Goal: Task Accomplishment & Management: Manage account settings

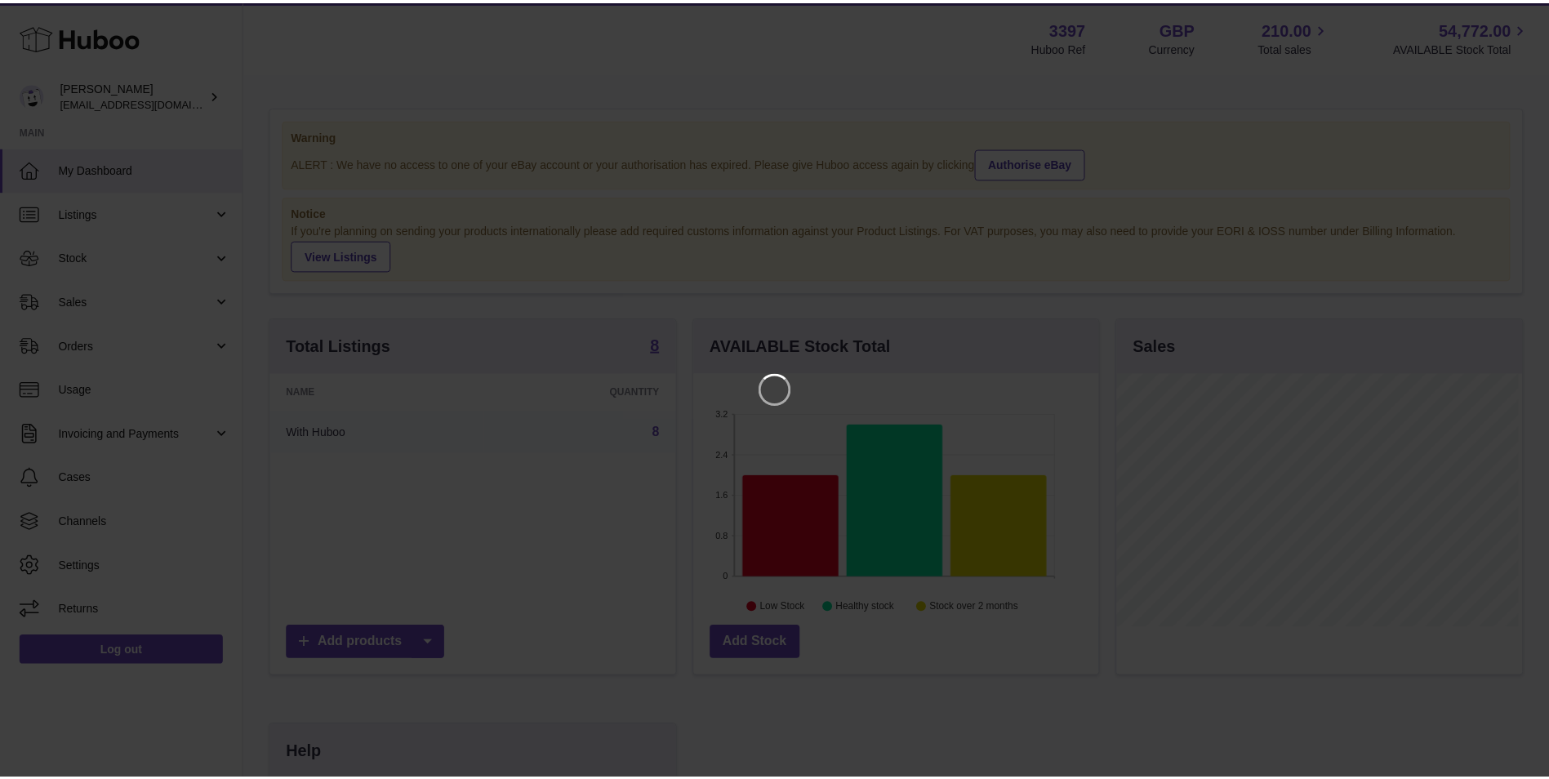
scroll to position [255, 408]
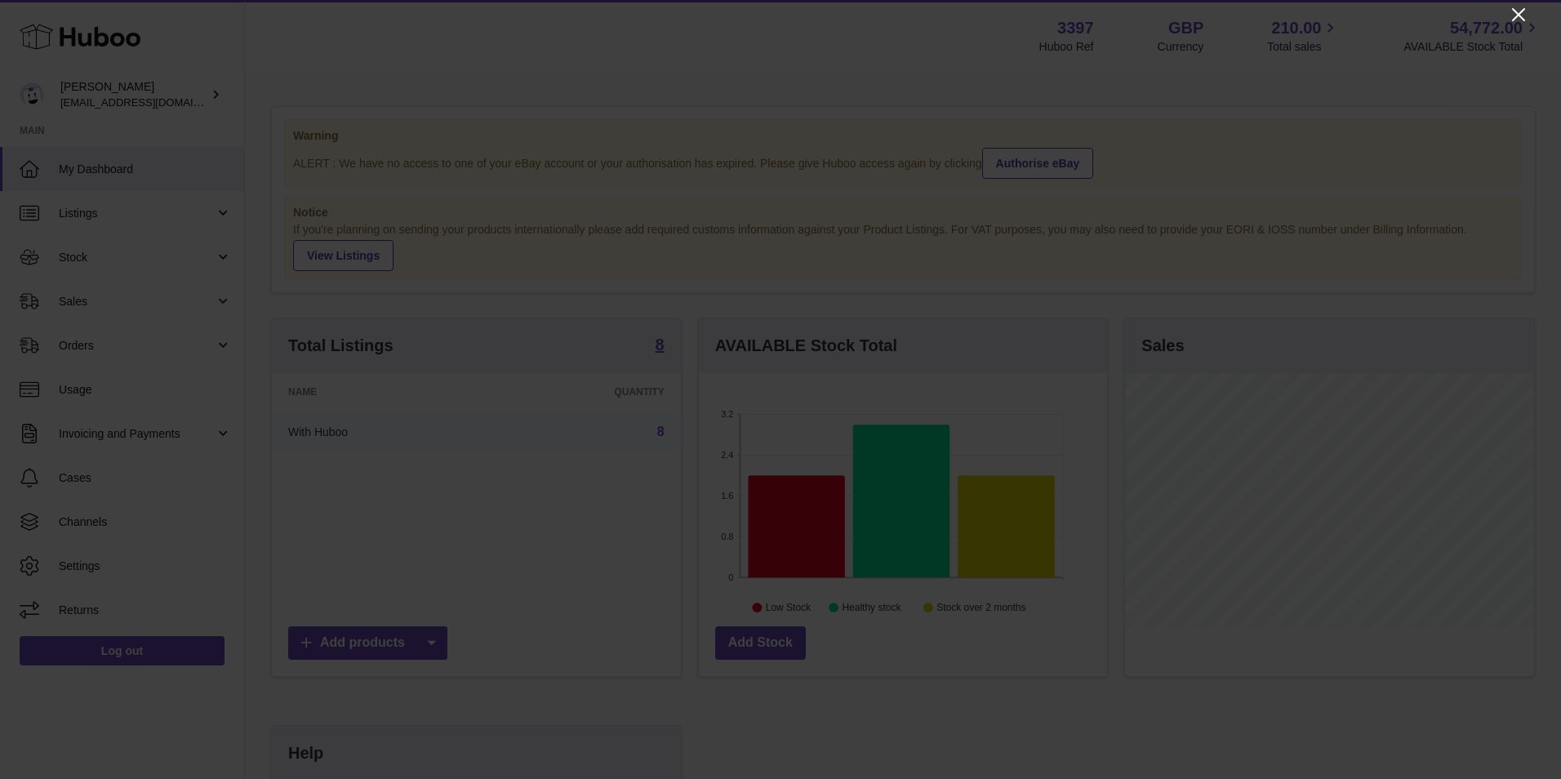
click at [1523, 13] on icon "Close" at bounding box center [1519, 15] width 20 height 20
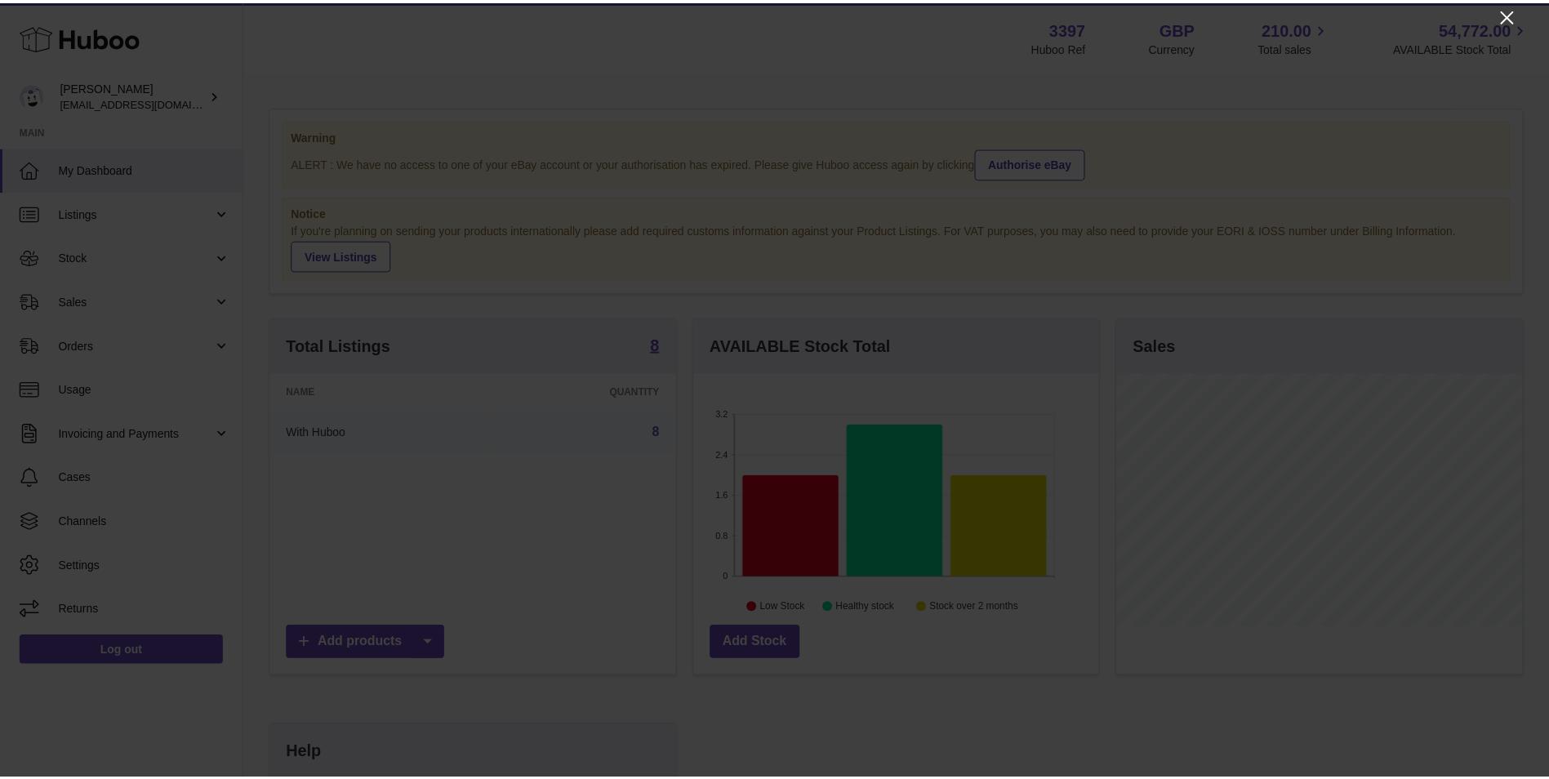
scroll to position [816177, 816027]
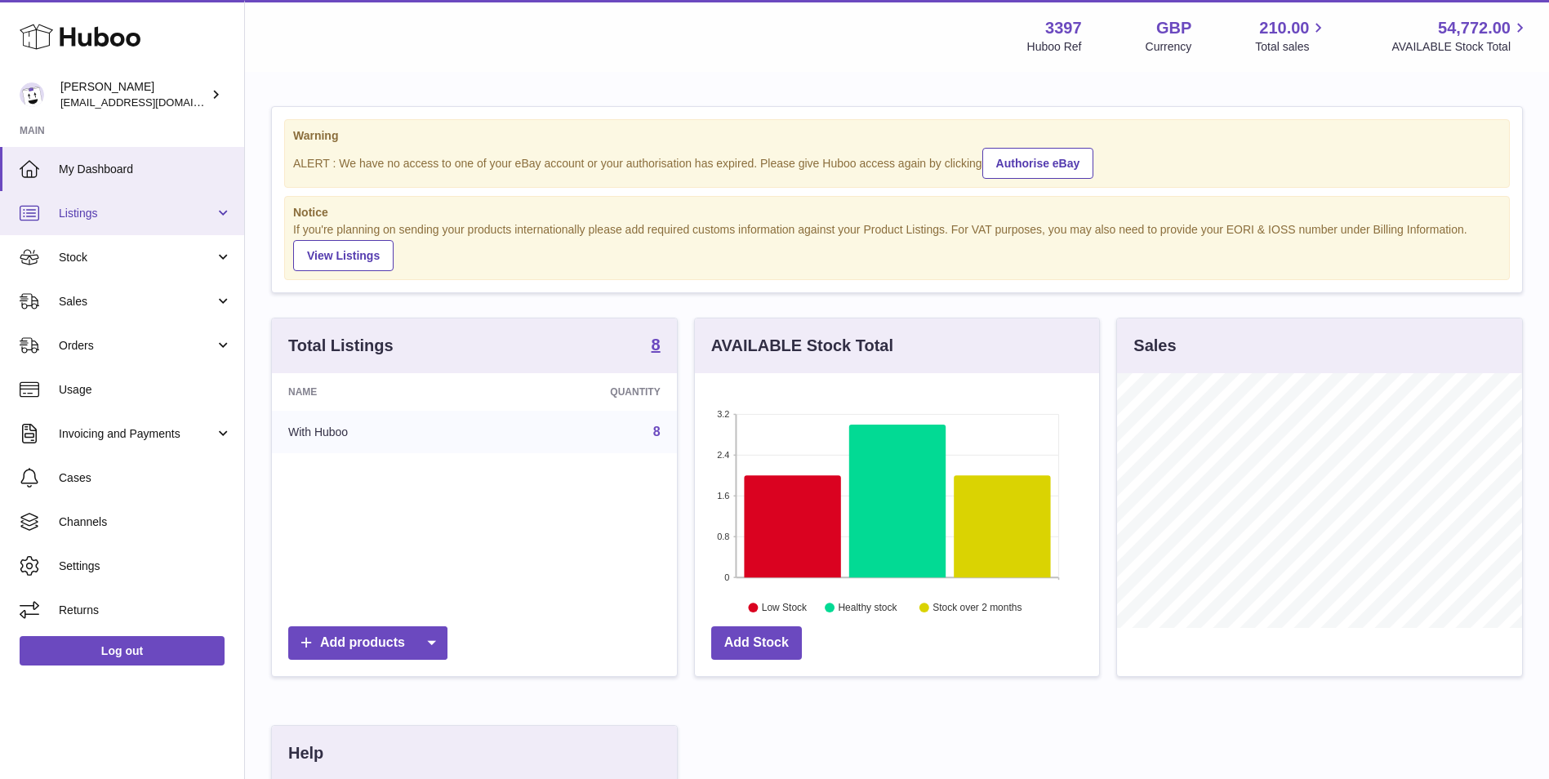
click at [156, 217] on span "Listings" at bounding box center [137, 214] width 156 height 16
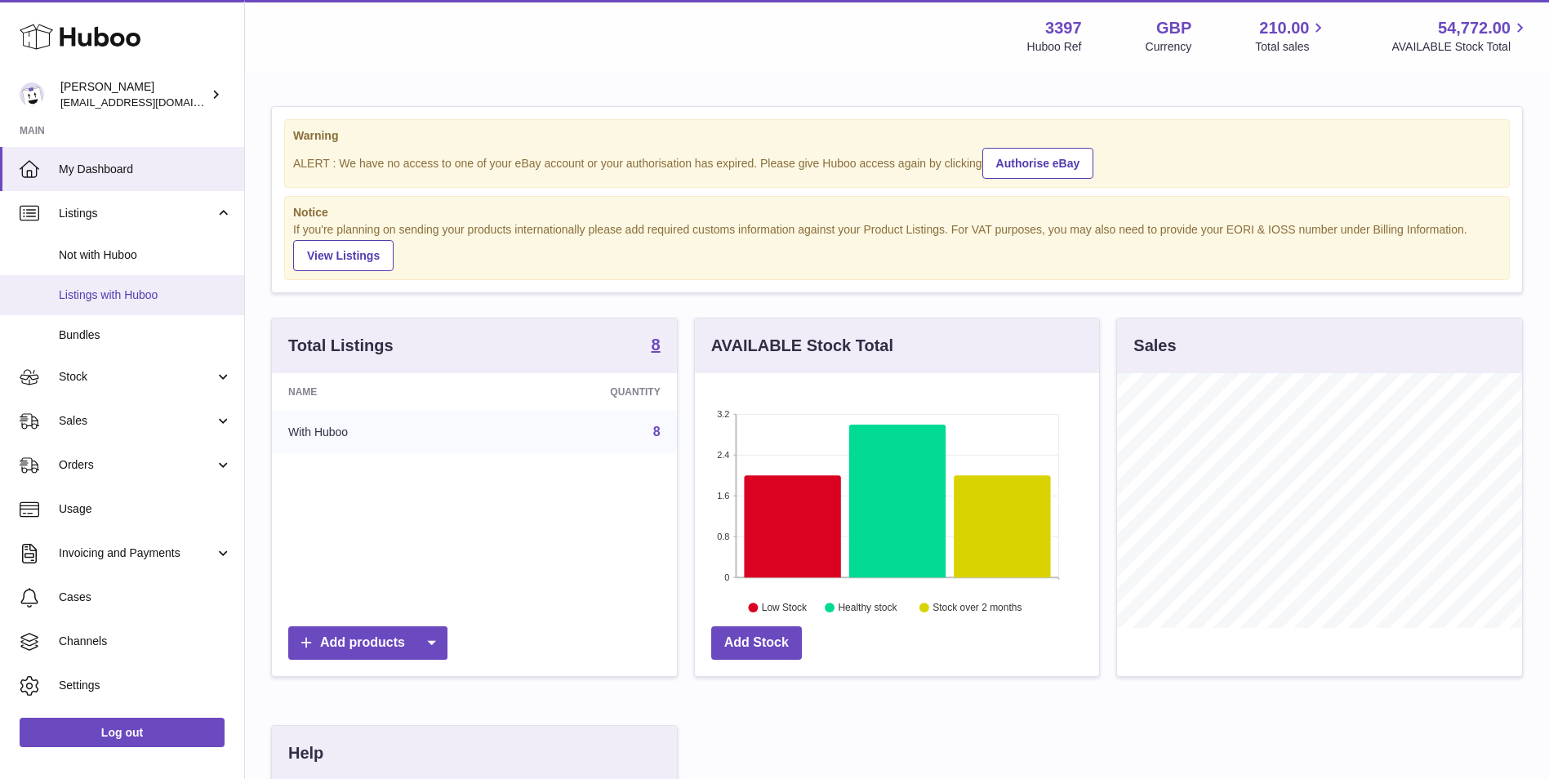
click at [138, 290] on span "Listings with Huboo" at bounding box center [145, 295] width 173 height 16
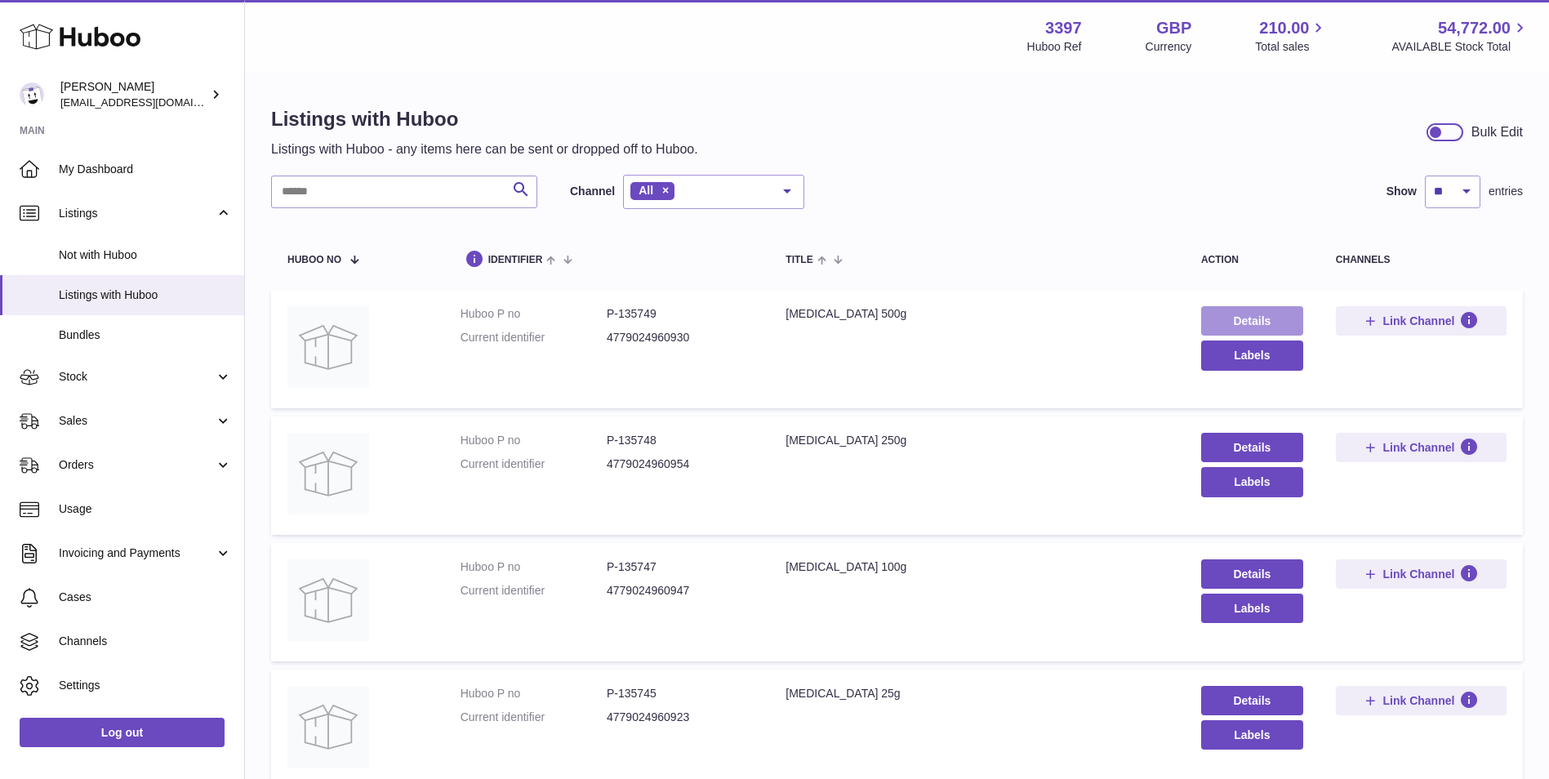
click at [1231, 316] on link "Details" at bounding box center [1252, 320] width 102 height 29
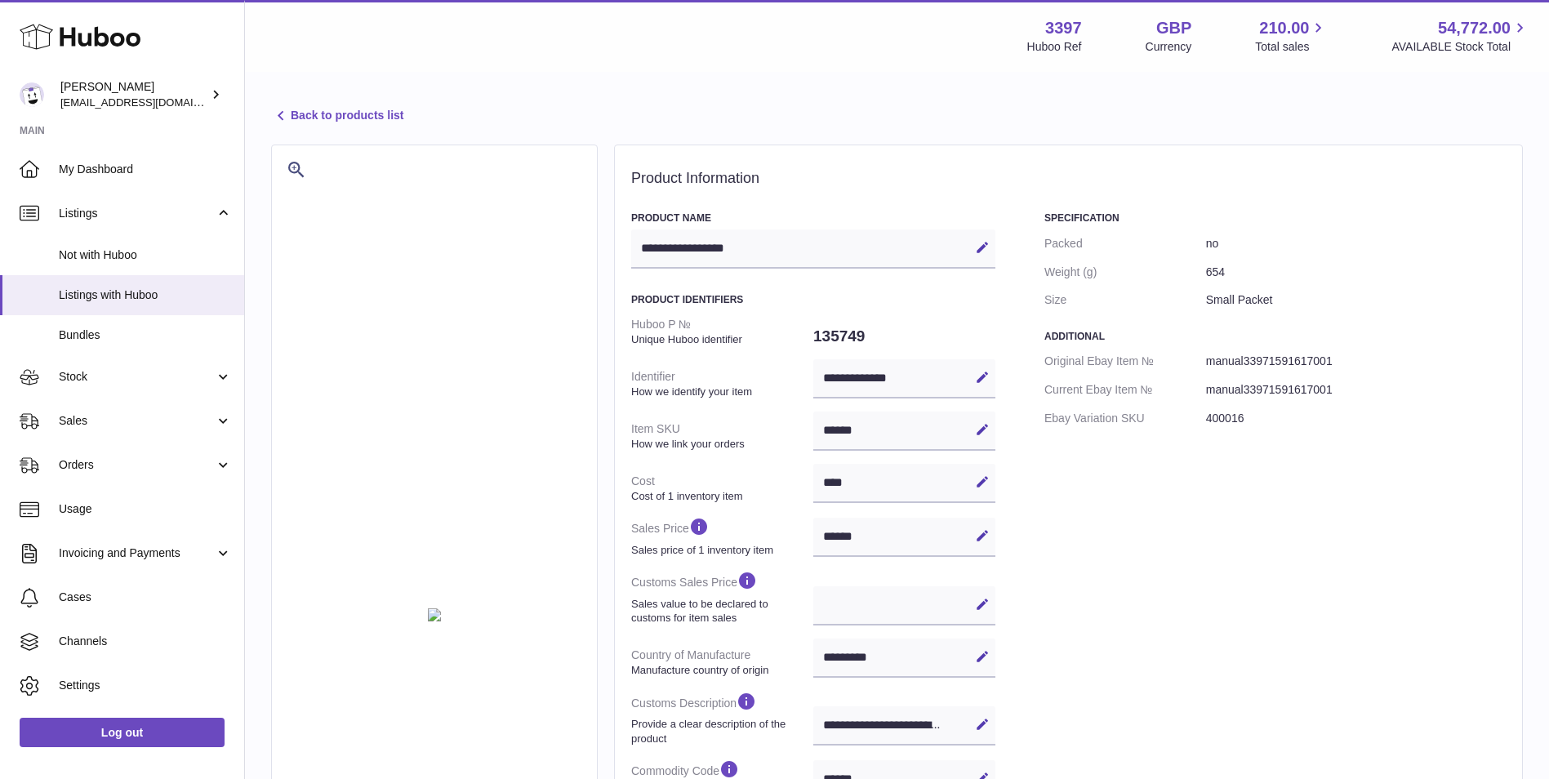
select select "***"
select select "****"
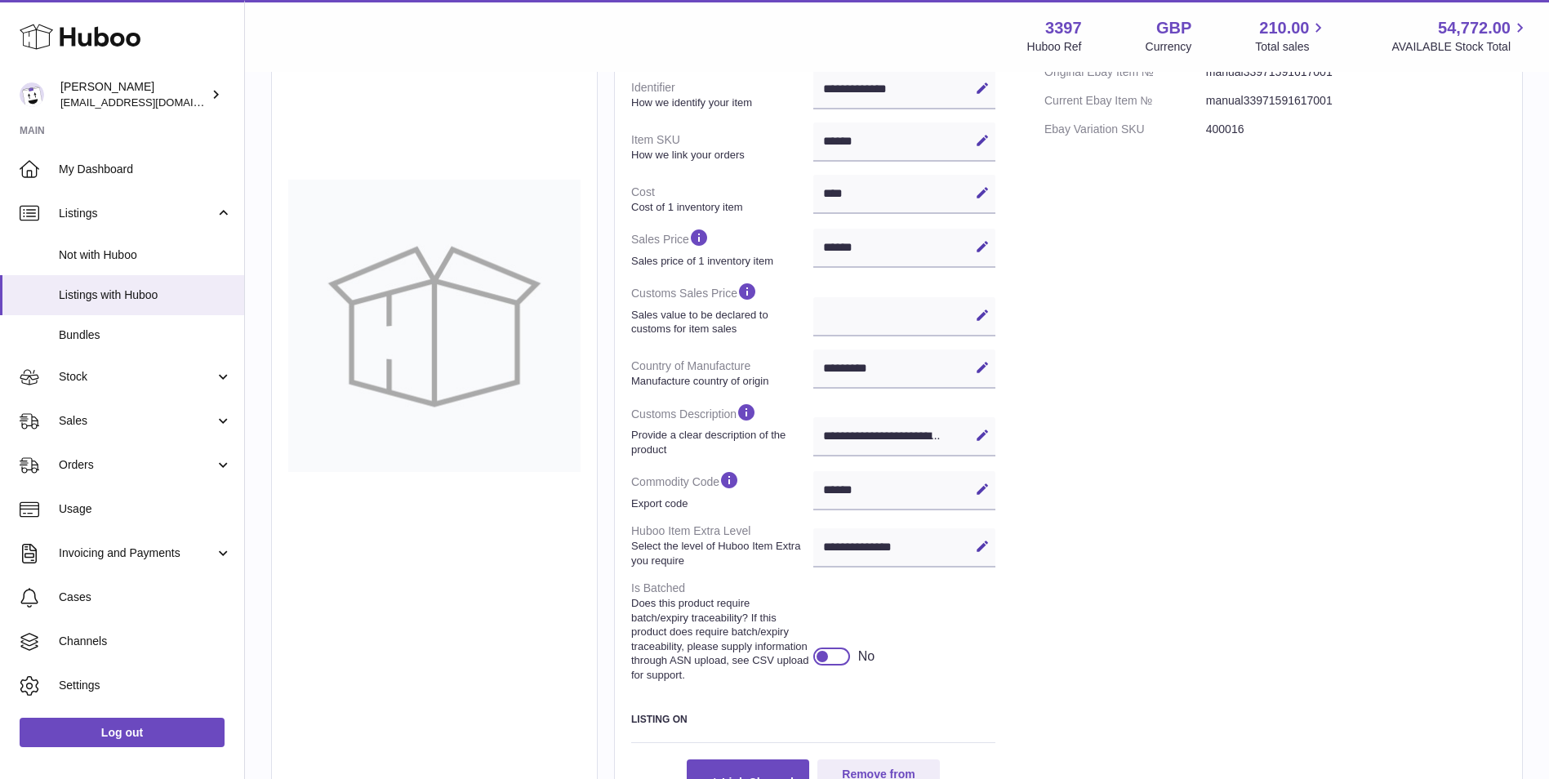
scroll to position [327, 0]
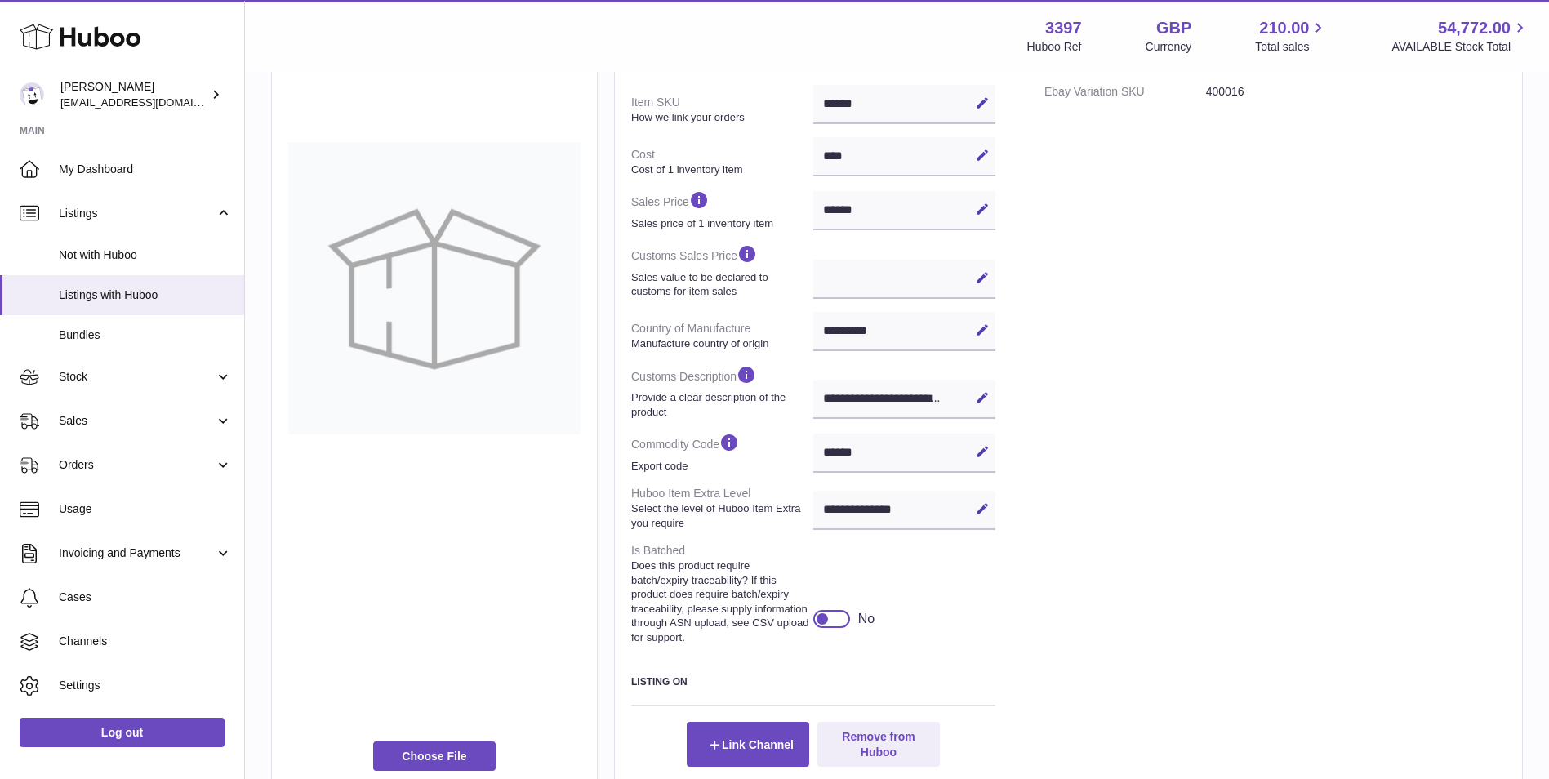
click at [820, 626] on div at bounding box center [822, 619] width 15 height 15
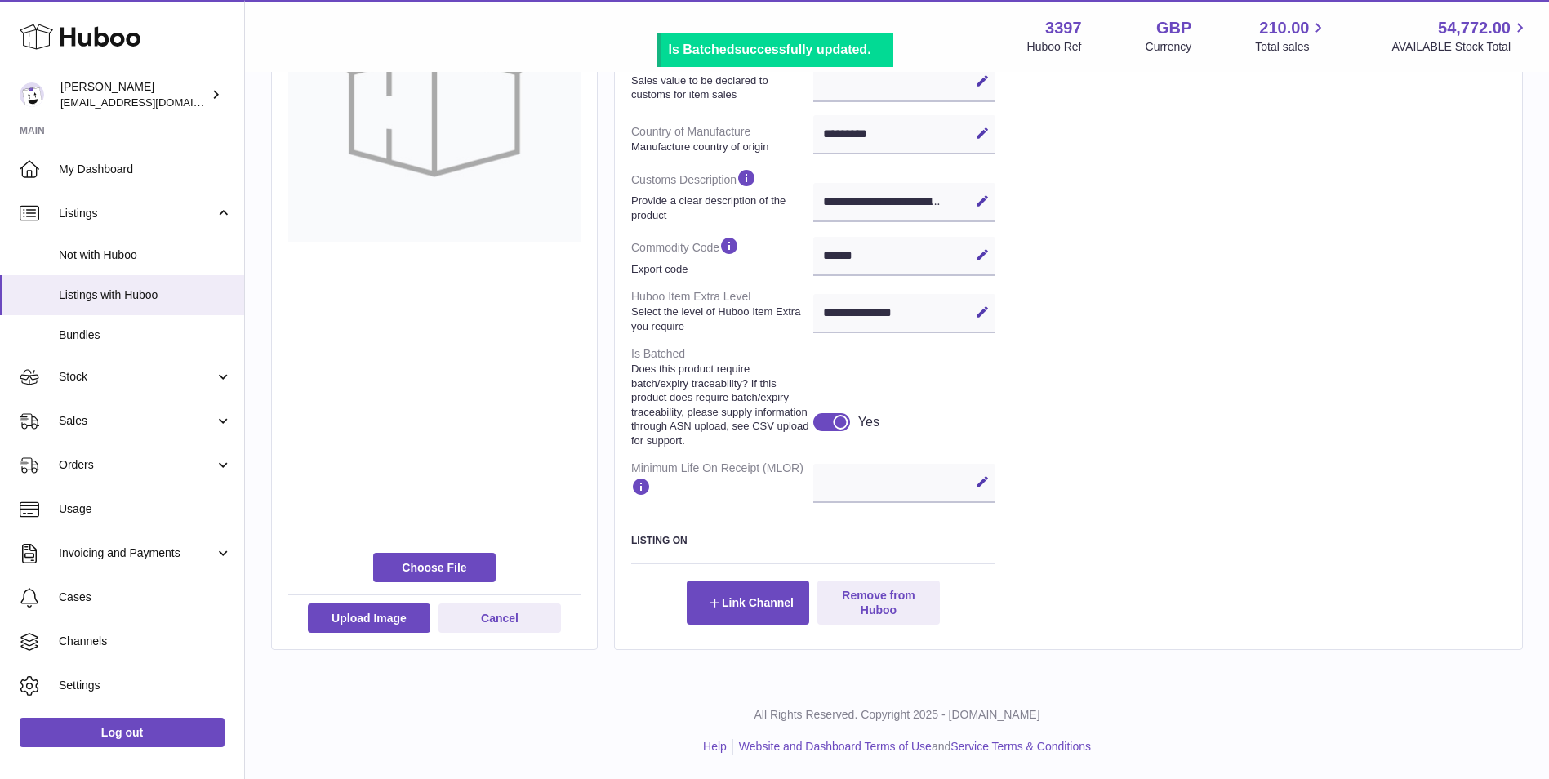
scroll to position [537, 0]
click at [837, 420] on div at bounding box center [840, 422] width 15 height 15
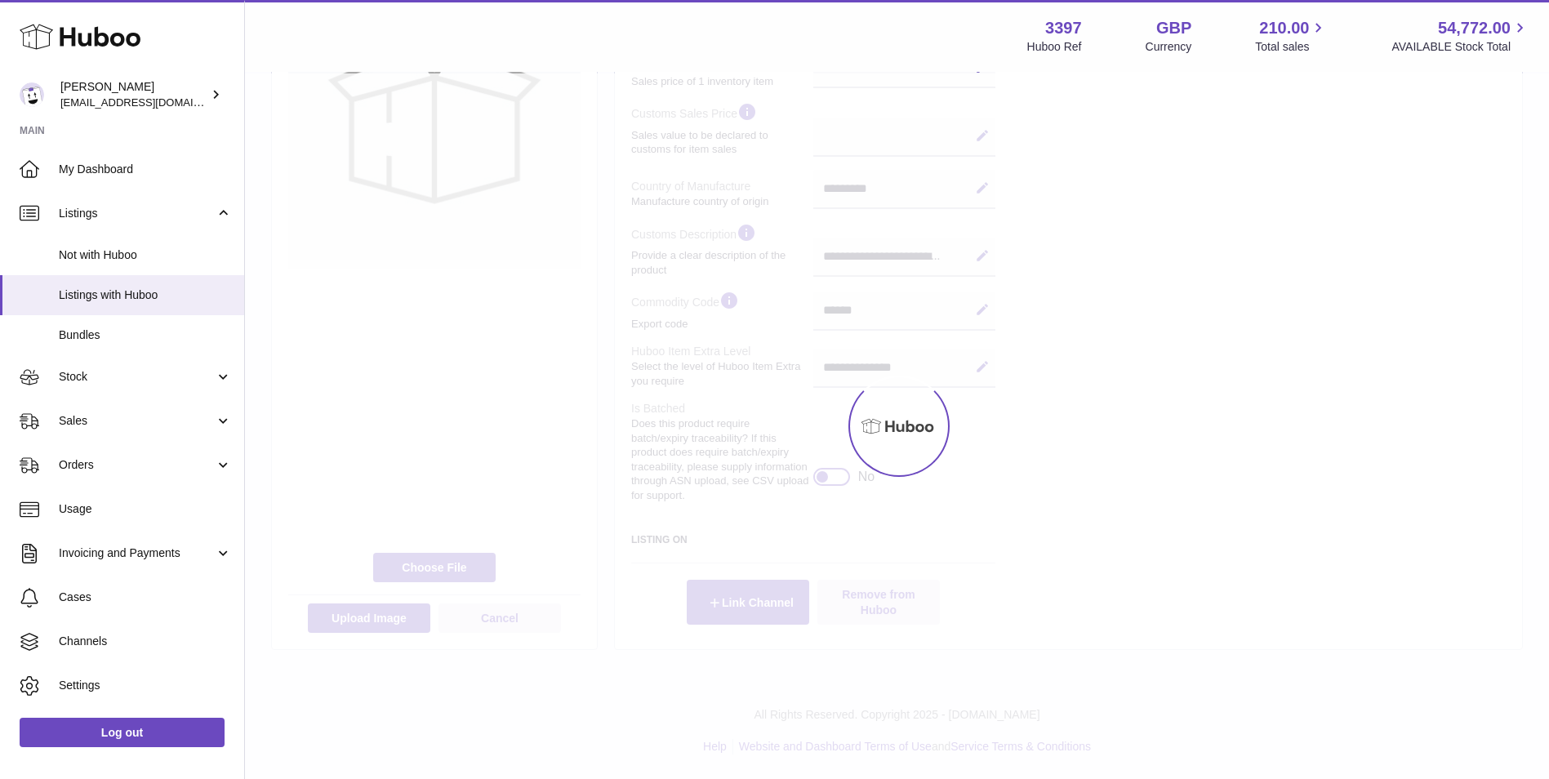
scroll to position [483, 0]
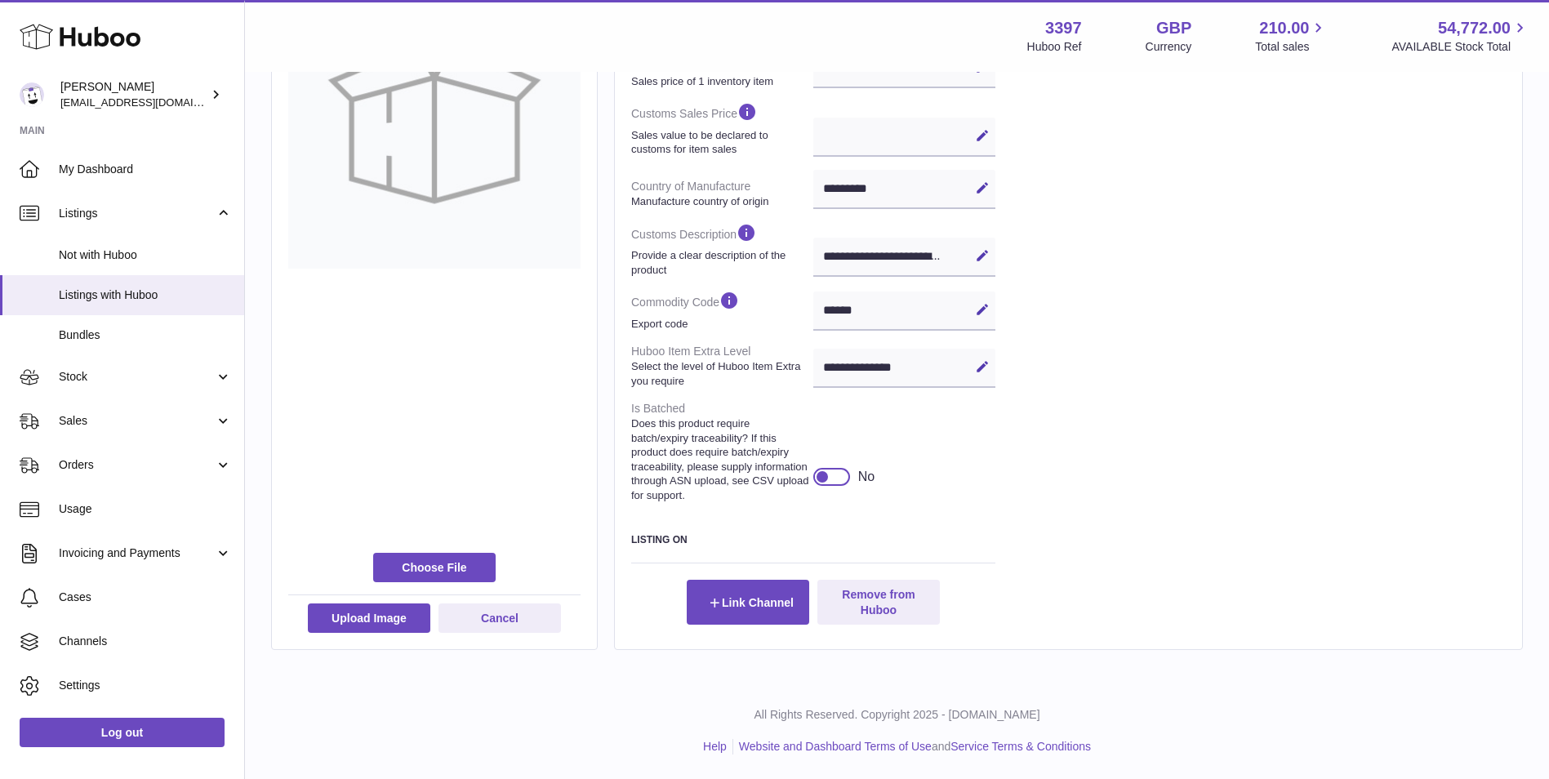
click at [821, 475] on div at bounding box center [822, 476] width 15 height 15
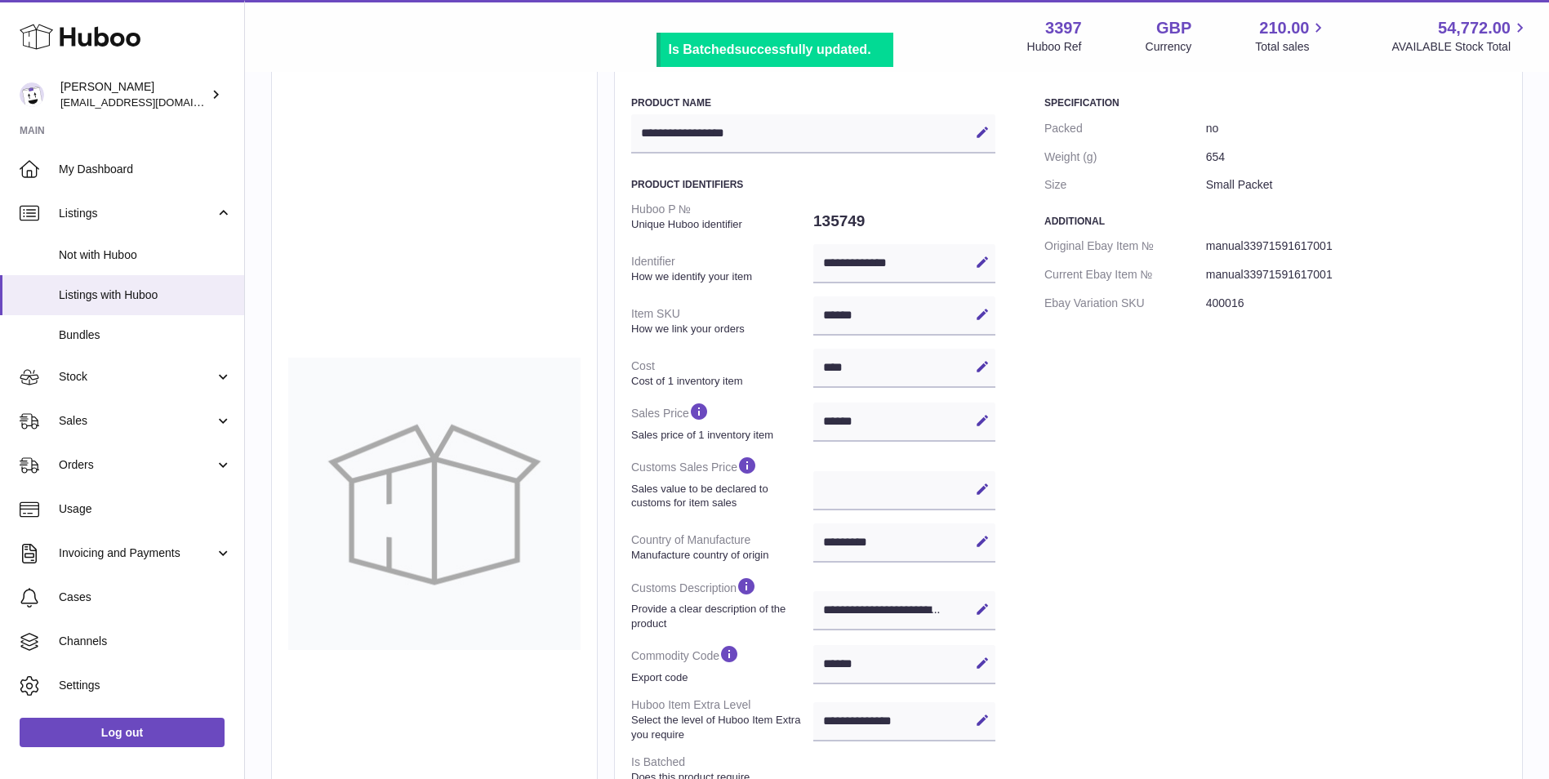
scroll to position [0, 0]
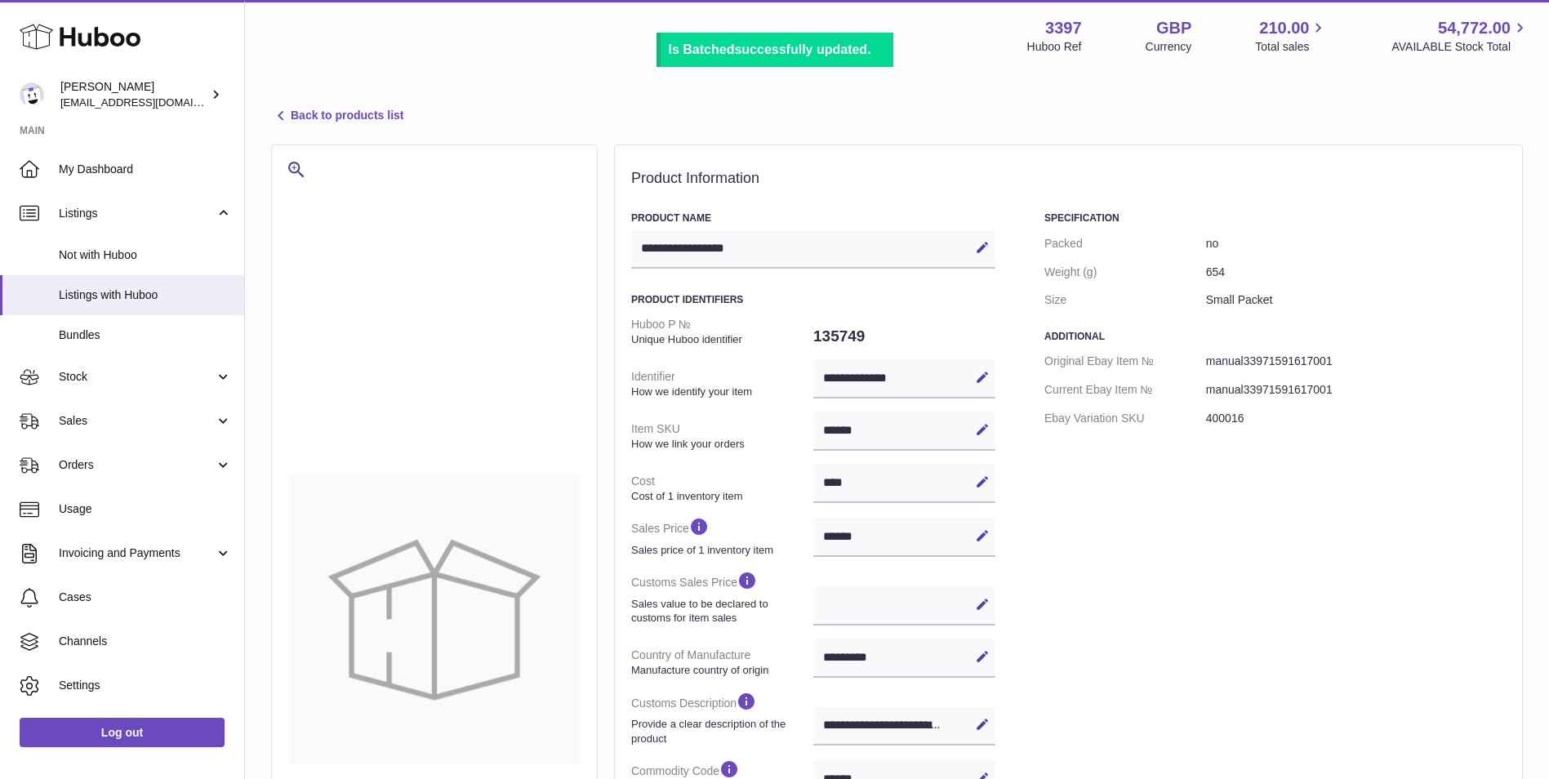
click at [827, 336] on dd "135749" at bounding box center [904, 336] width 182 height 34
copy dd "135749"
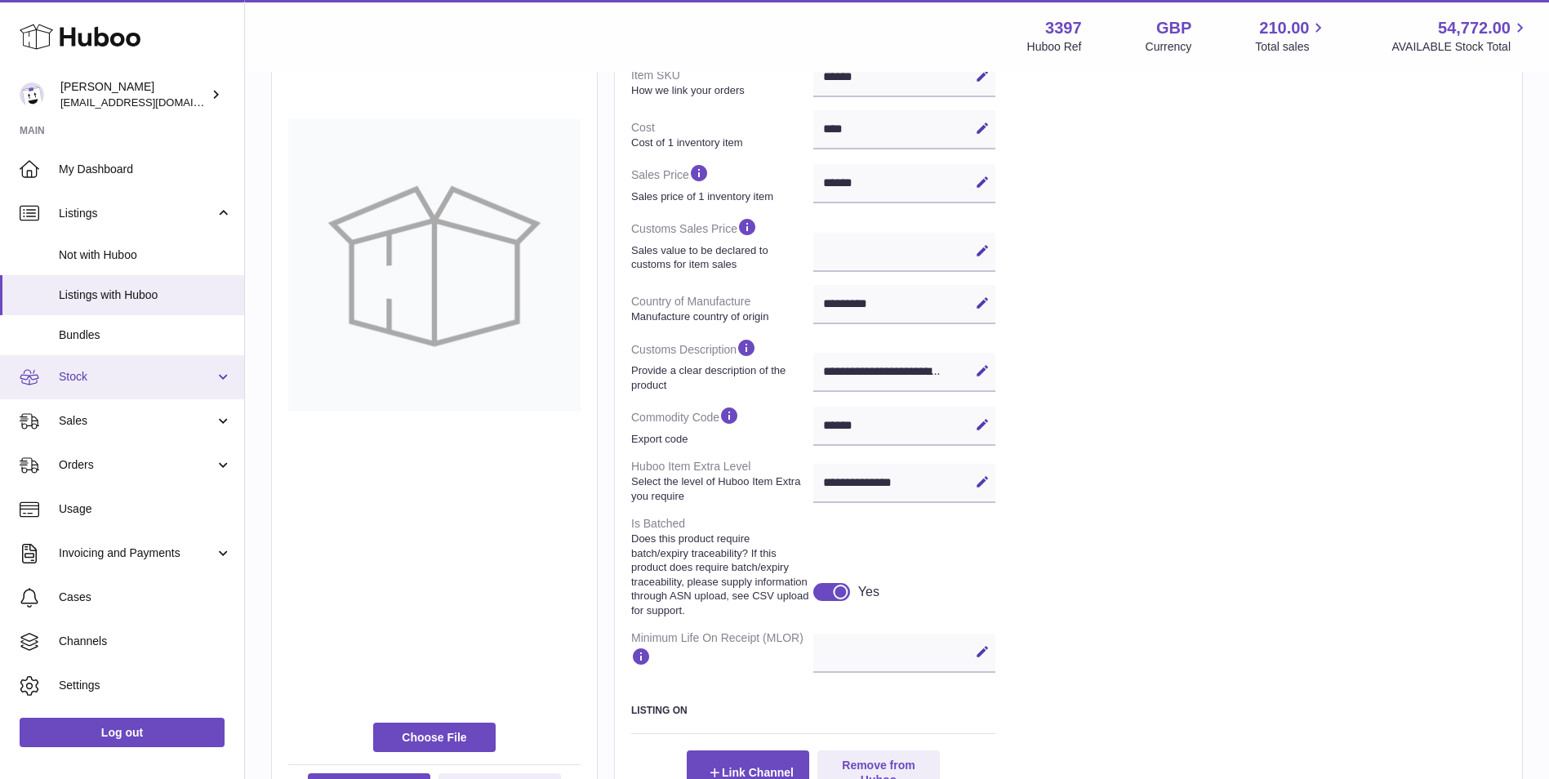
scroll to position [129, 0]
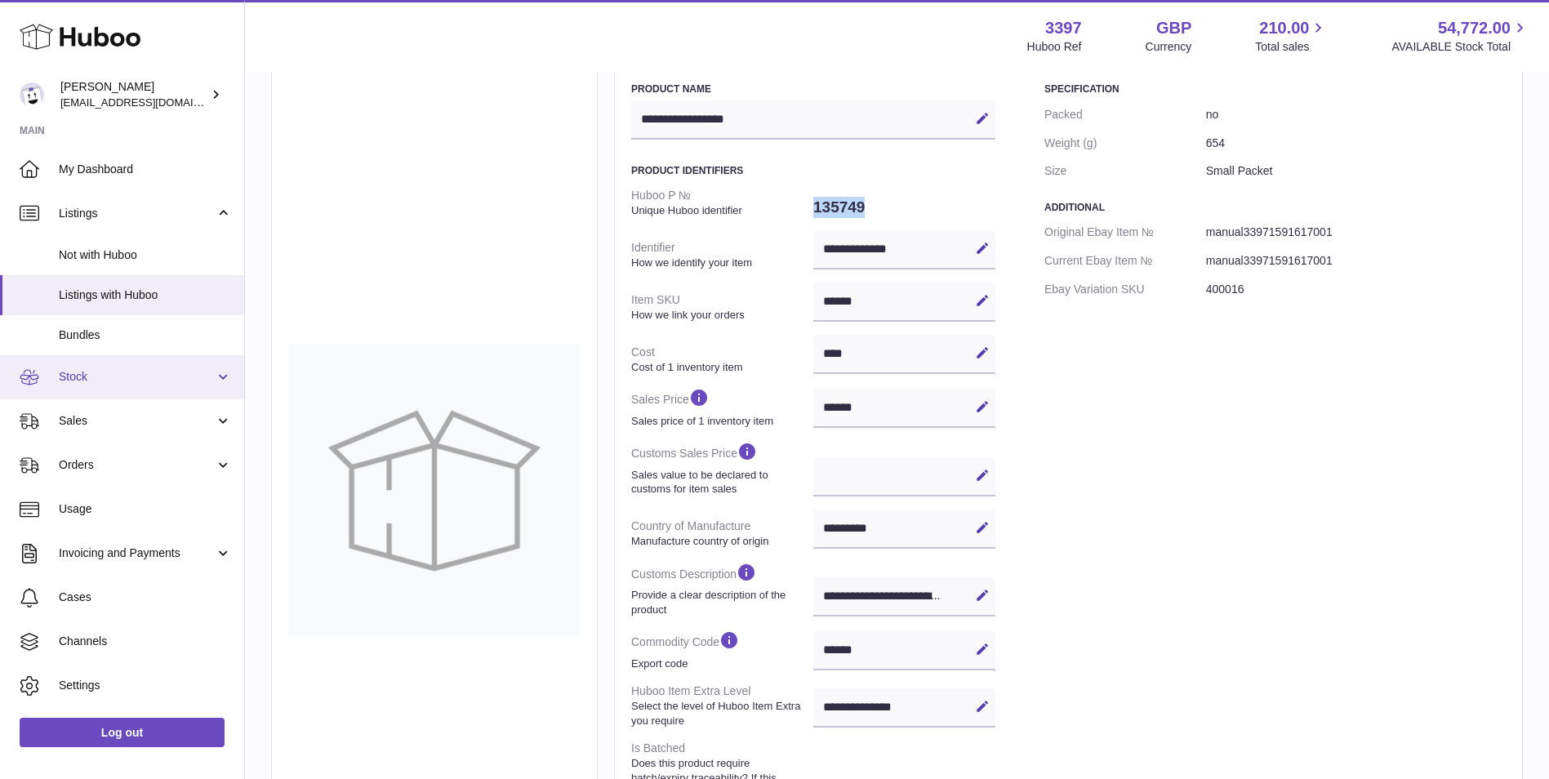
click at [126, 385] on span "Stock" at bounding box center [137, 377] width 156 height 16
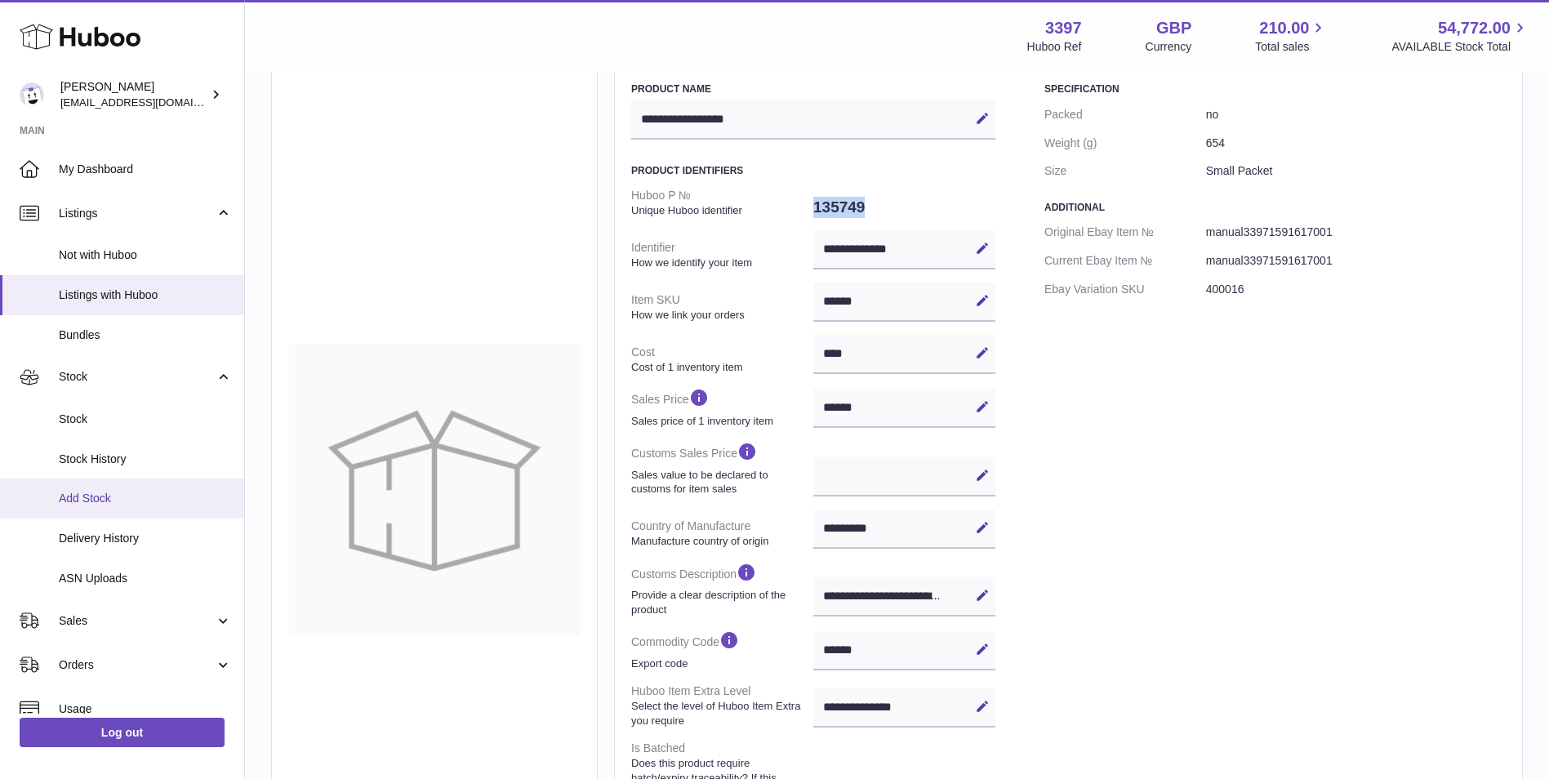
click at [113, 503] on span "Add Stock" at bounding box center [145, 499] width 173 height 16
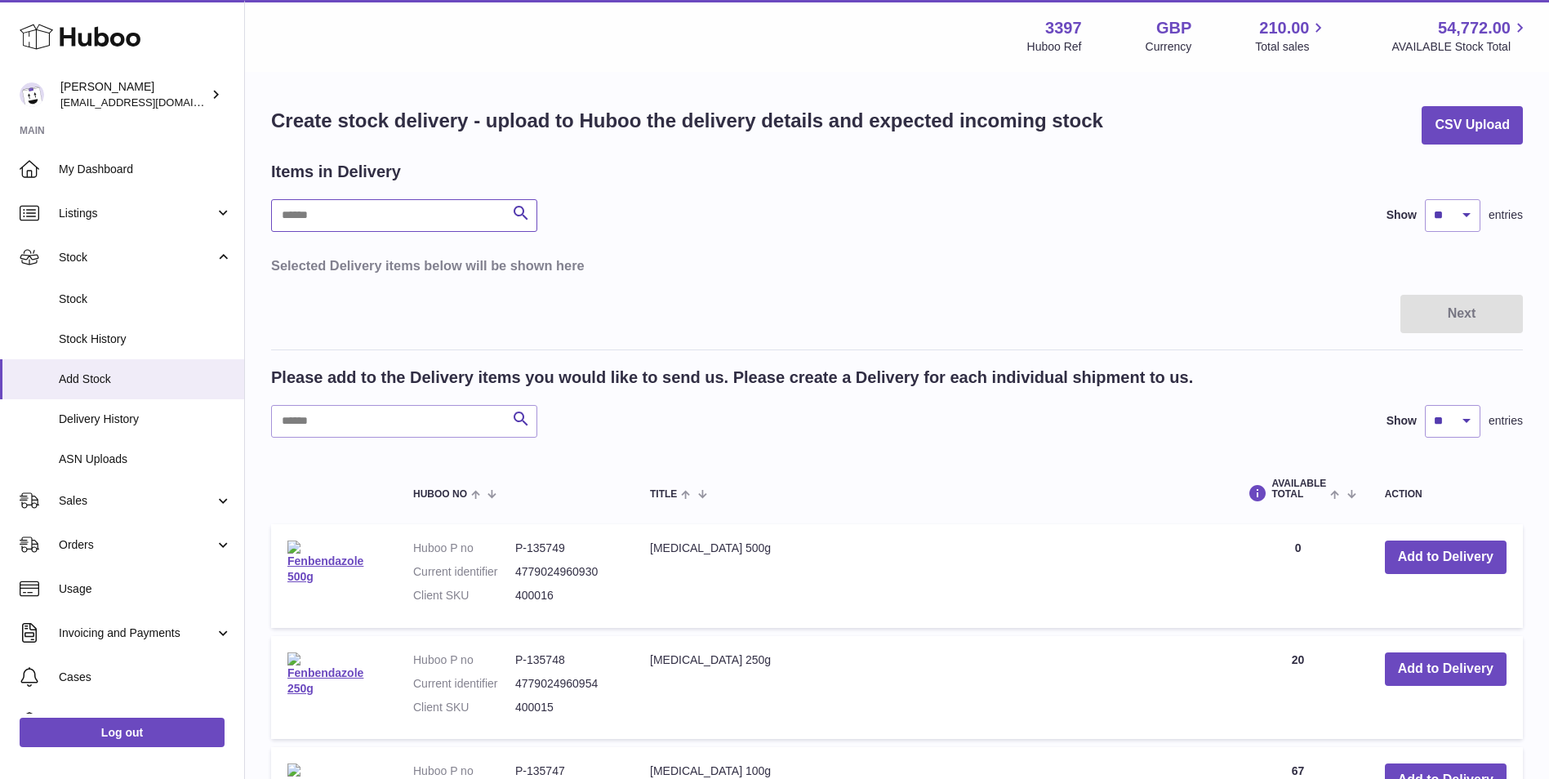
click at [331, 211] on input "text" at bounding box center [404, 215] width 266 height 33
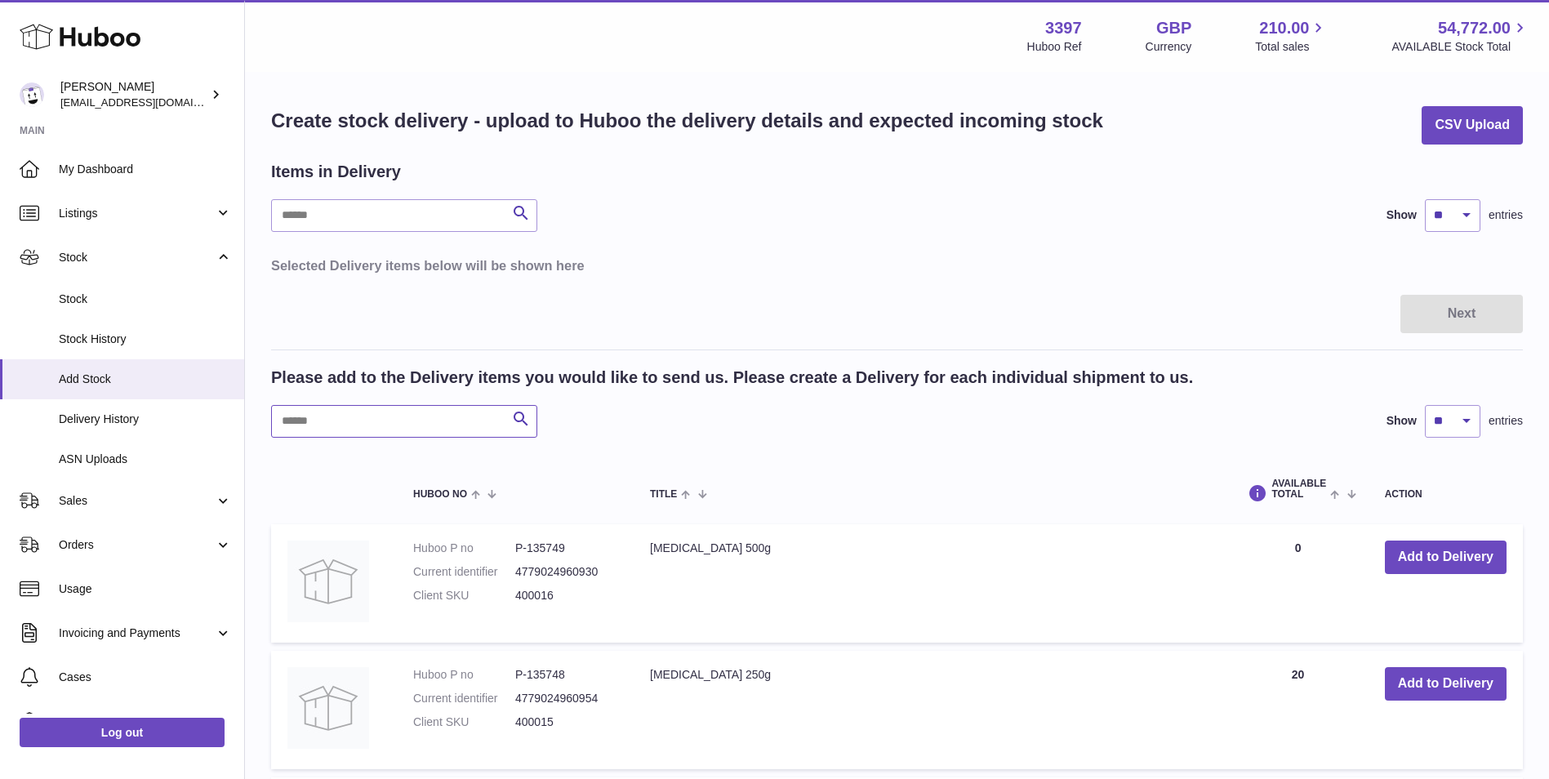
click at [335, 422] on input "text" at bounding box center [404, 421] width 266 height 33
paste input "******"
type input "******"
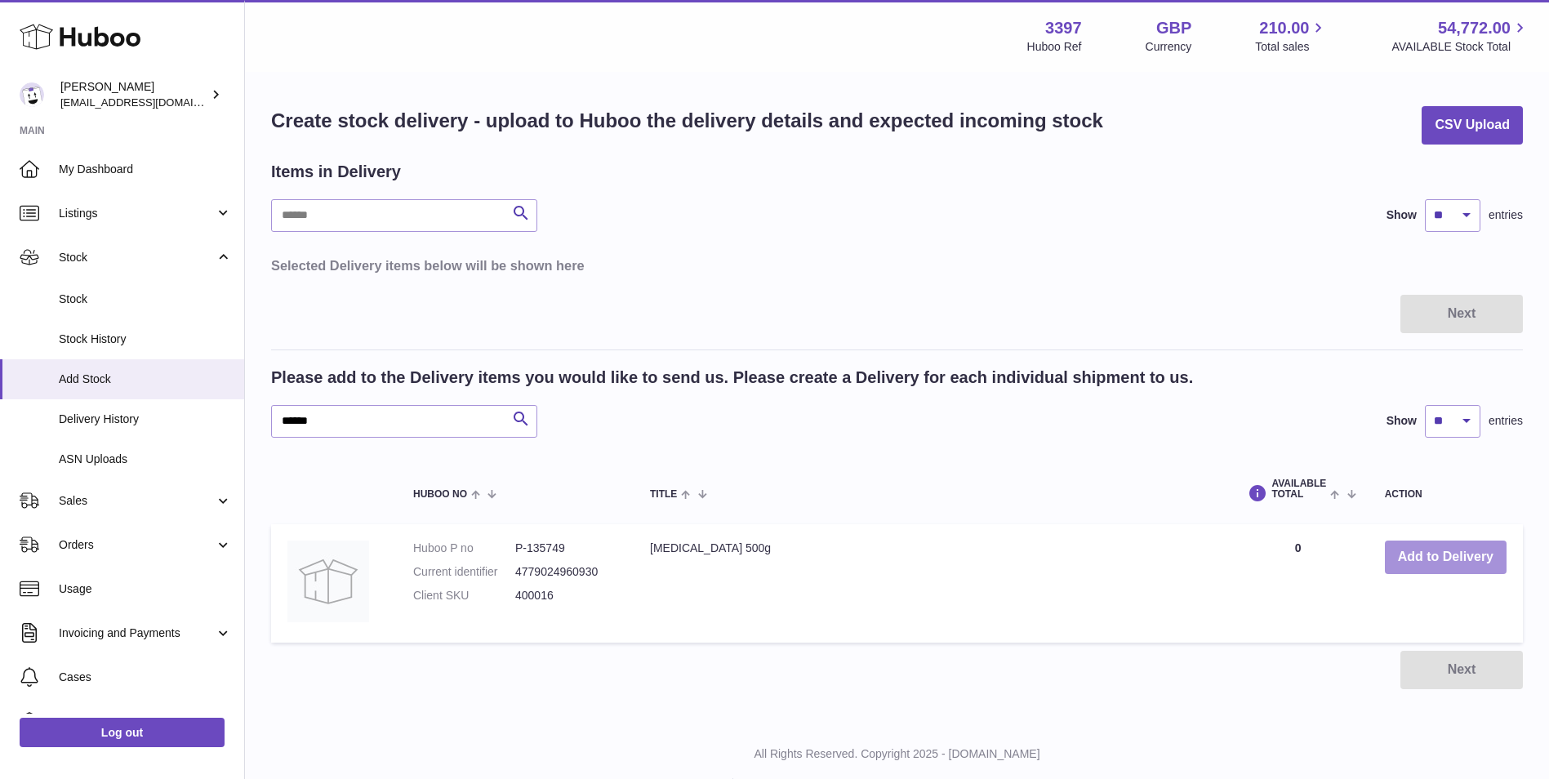
click at [1430, 564] on button "Add to Delivery" at bounding box center [1446, 556] width 122 height 33
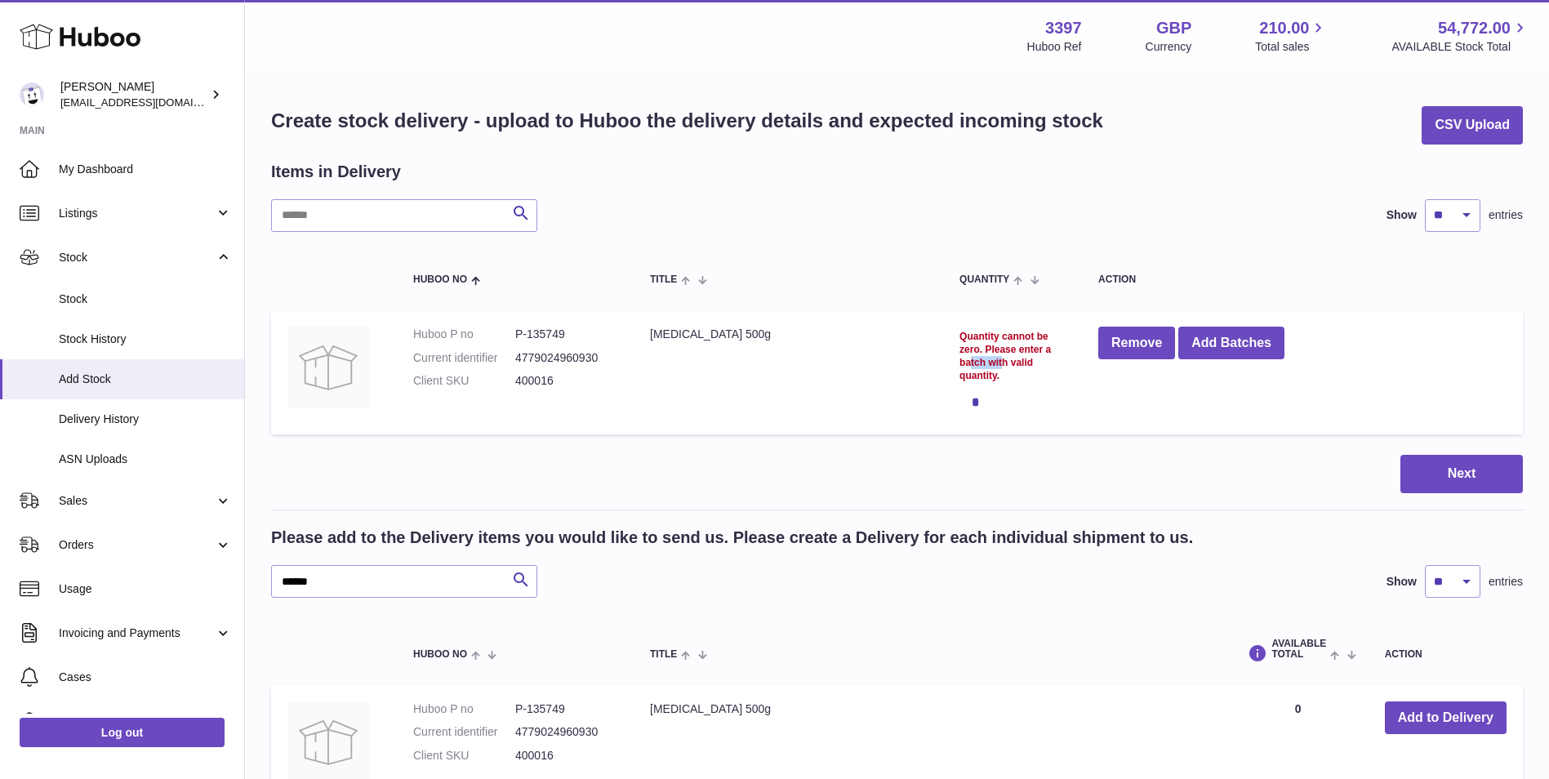
drag, startPoint x: 967, startPoint y: 350, endPoint x: 1002, endPoint y: 353, distance: 34.4
click at [1002, 353] on div "Quantity cannot be zero. Please enter a batch with valid quantity." at bounding box center [1012, 356] width 106 height 53
drag, startPoint x: 1002, startPoint y: 353, endPoint x: 1168, endPoint y: 414, distance: 177.5
click at [1168, 414] on td "Remove Add Batches" at bounding box center [1302, 372] width 441 height 125
click at [1231, 348] on button "Add Batches" at bounding box center [1231, 343] width 106 height 33
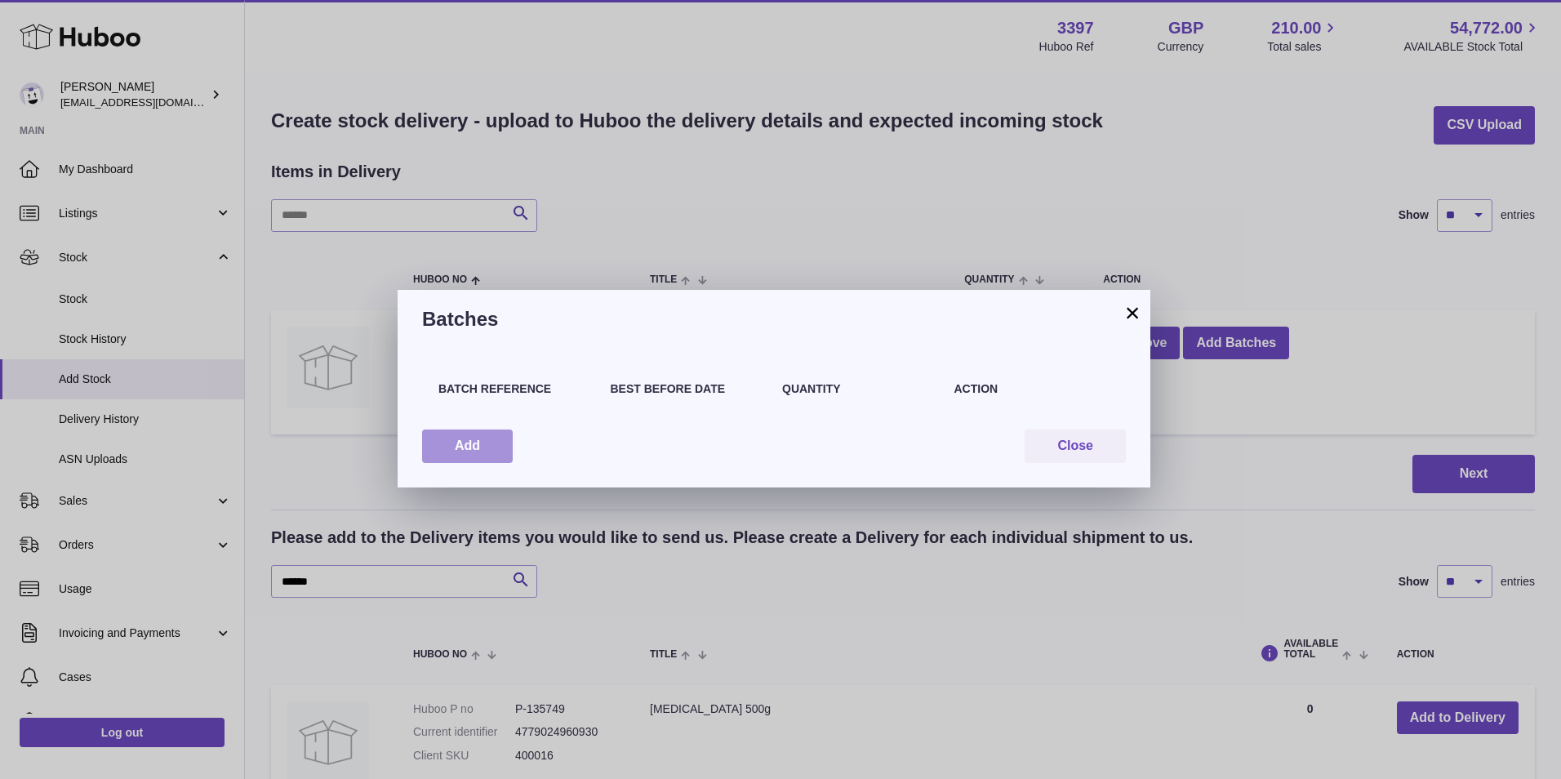
click at [485, 451] on button "Add" at bounding box center [467, 445] width 91 height 33
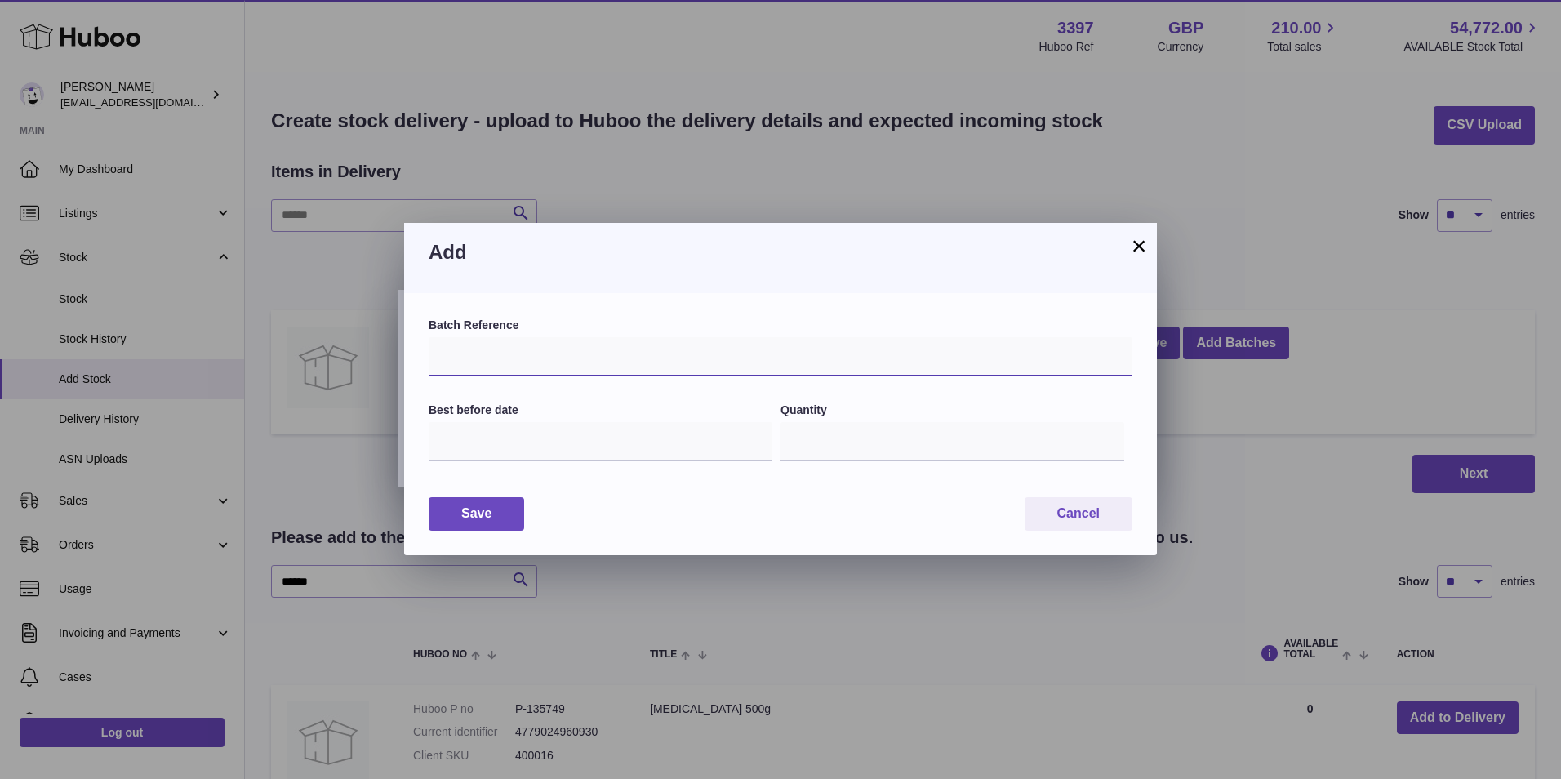
click at [517, 361] on input "text" at bounding box center [781, 356] width 704 height 39
click at [510, 435] on input "text" at bounding box center [601, 441] width 344 height 39
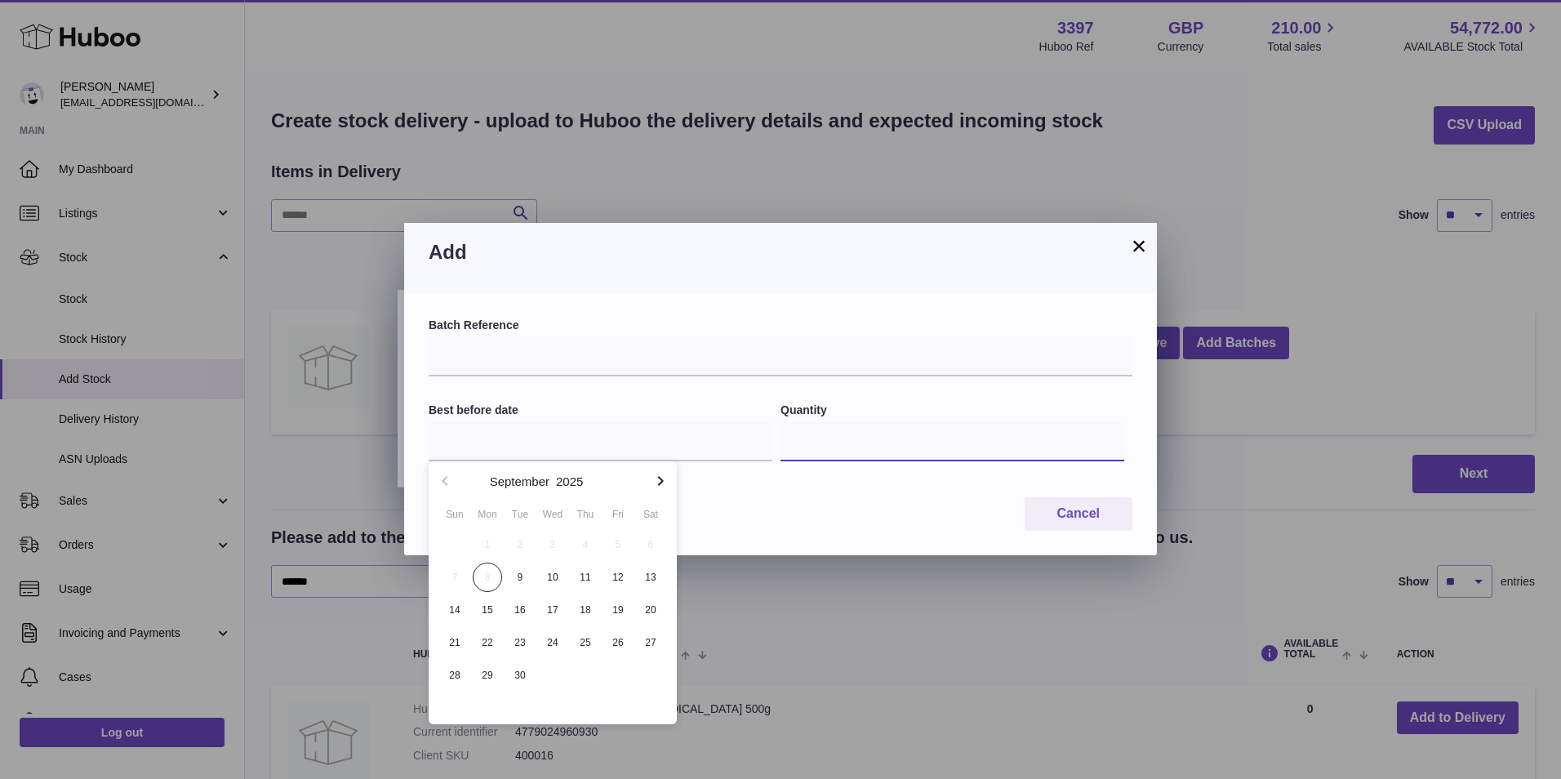
click at [930, 426] on input "*" at bounding box center [953, 441] width 344 height 39
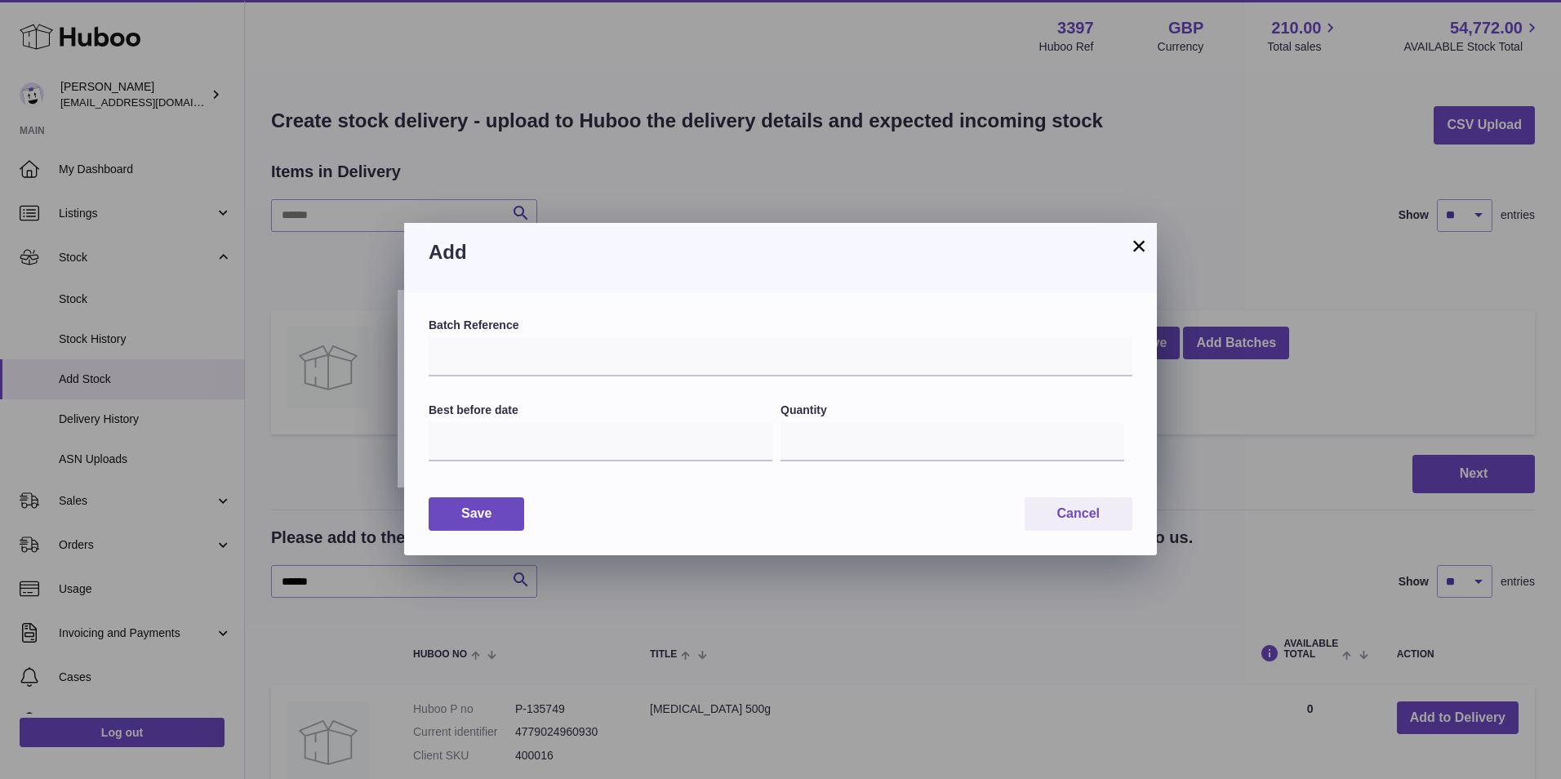
click at [1147, 246] on button "×" at bounding box center [1139, 246] width 20 height 20
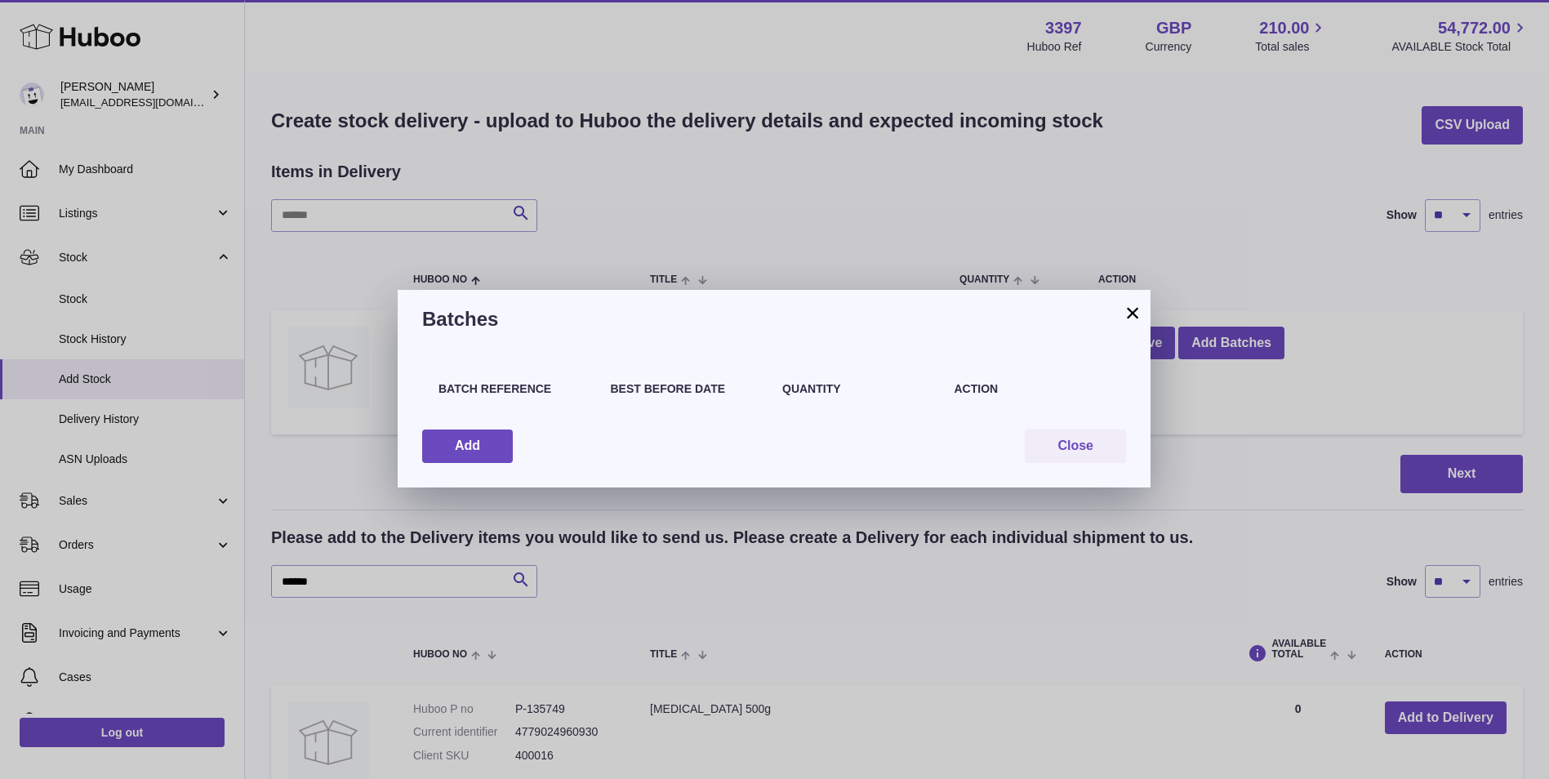
click at [1136, 314] on button "×" at bounding box center [1133, 313] width 20 height 20
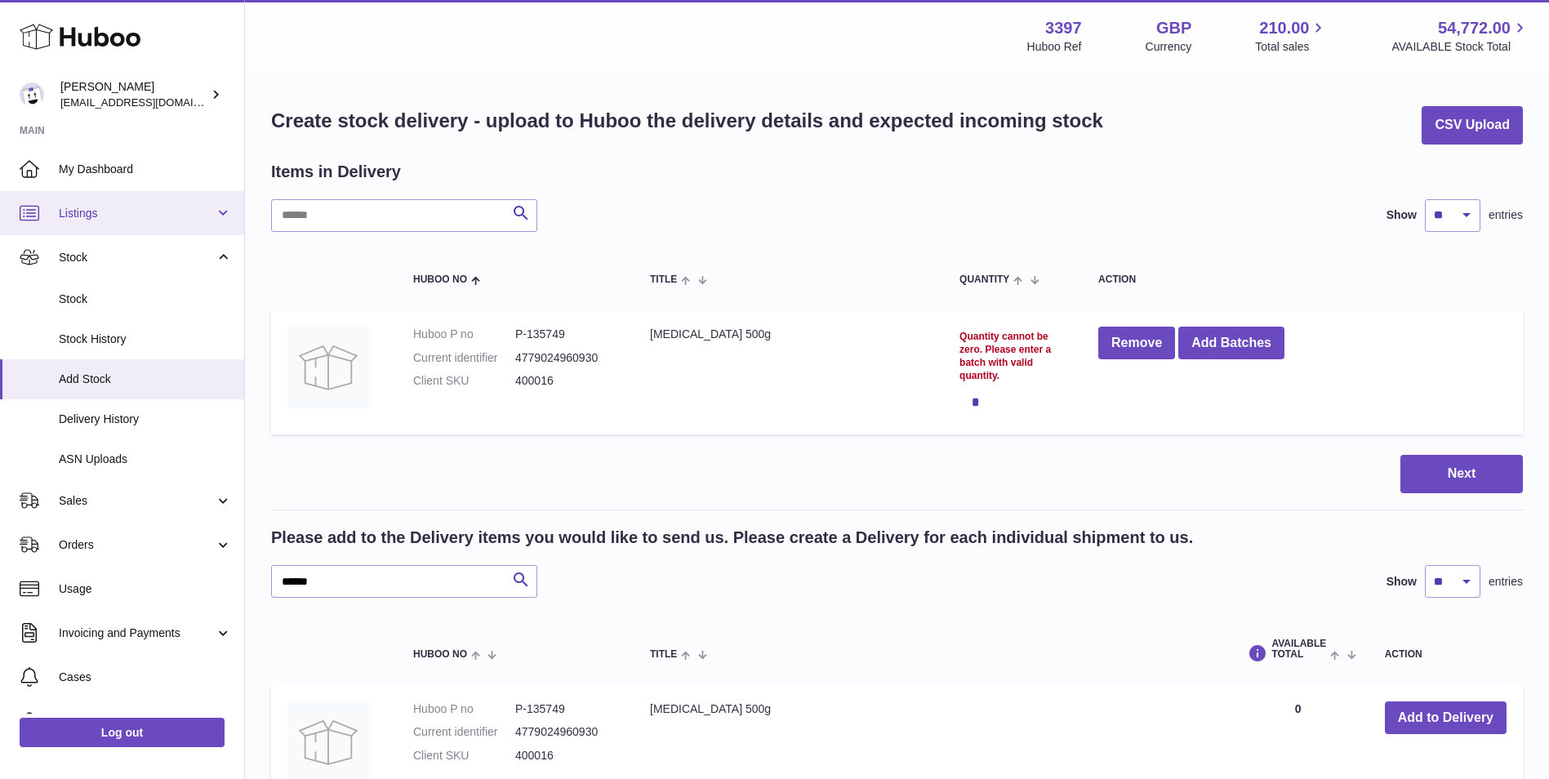
click at [119, 196] on link "Listings" at bounding box center [122, 213] width 244 height 44
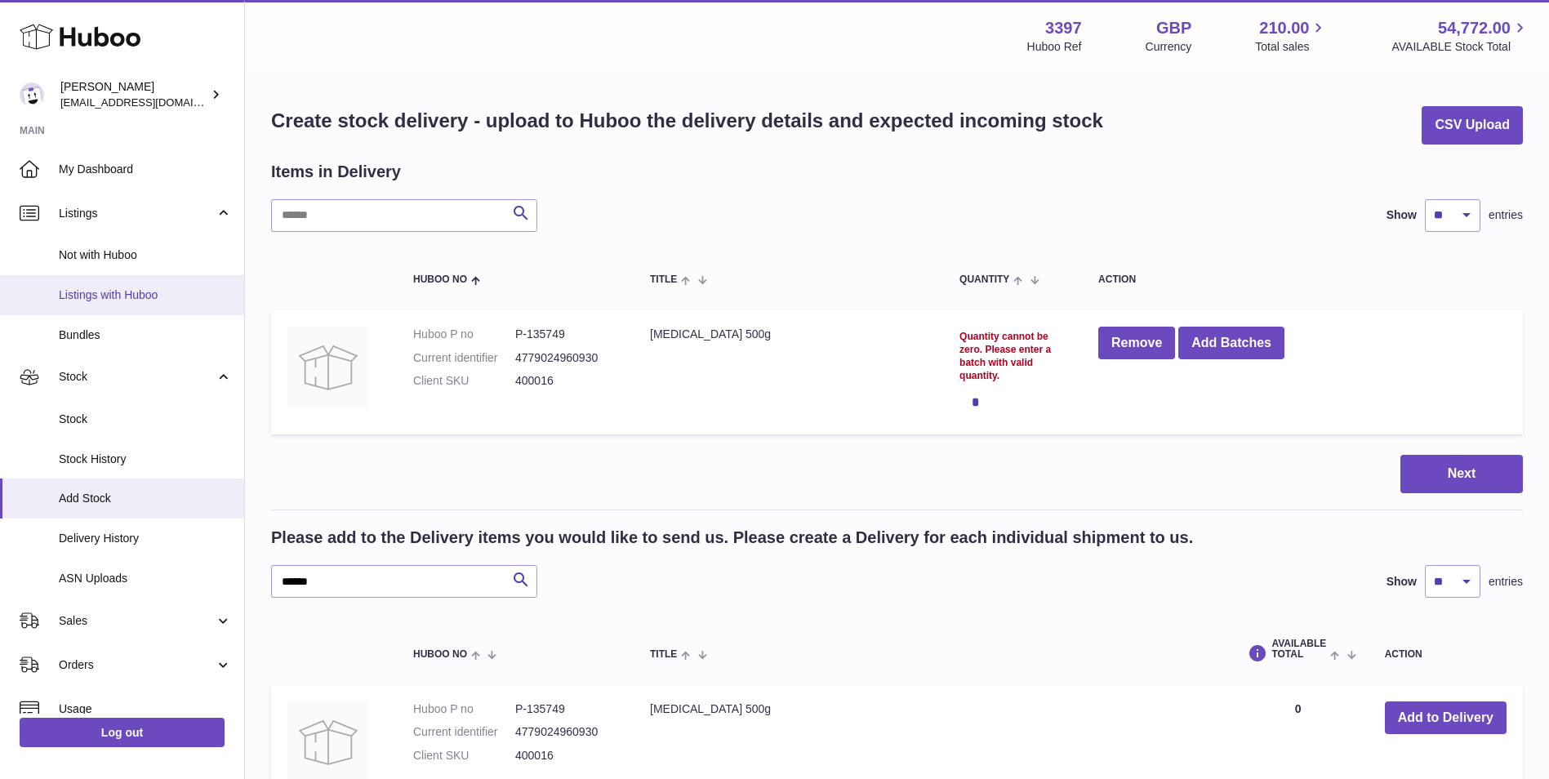
click at [141, 293] on span "Listings with Huboo" at bounding box center [145, 295] width 173 height 16
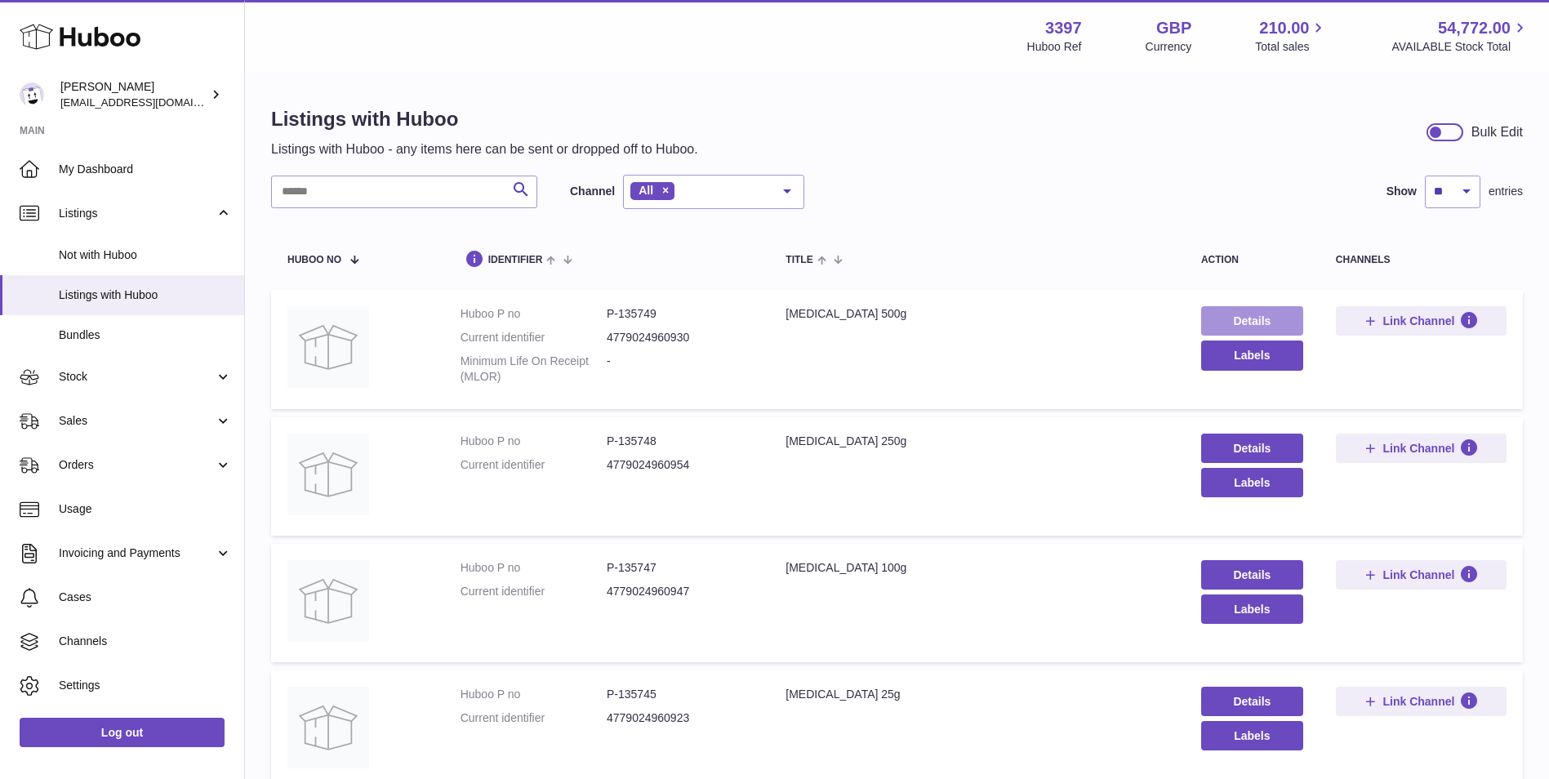
click at [1255, 319] on link "Details" at bounding box center [1252, 320] width 102 height 29
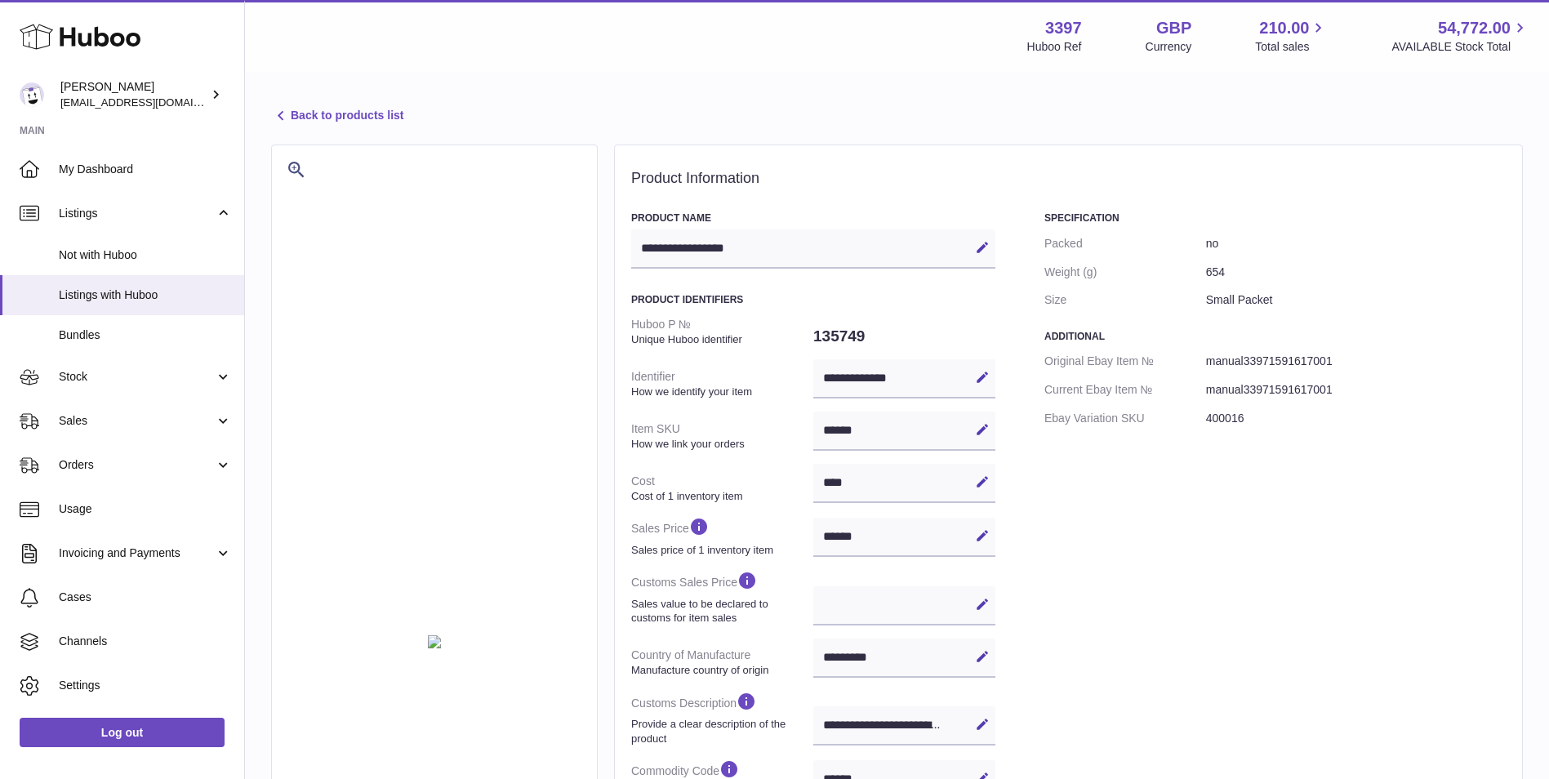
select select "***"
select select "****"
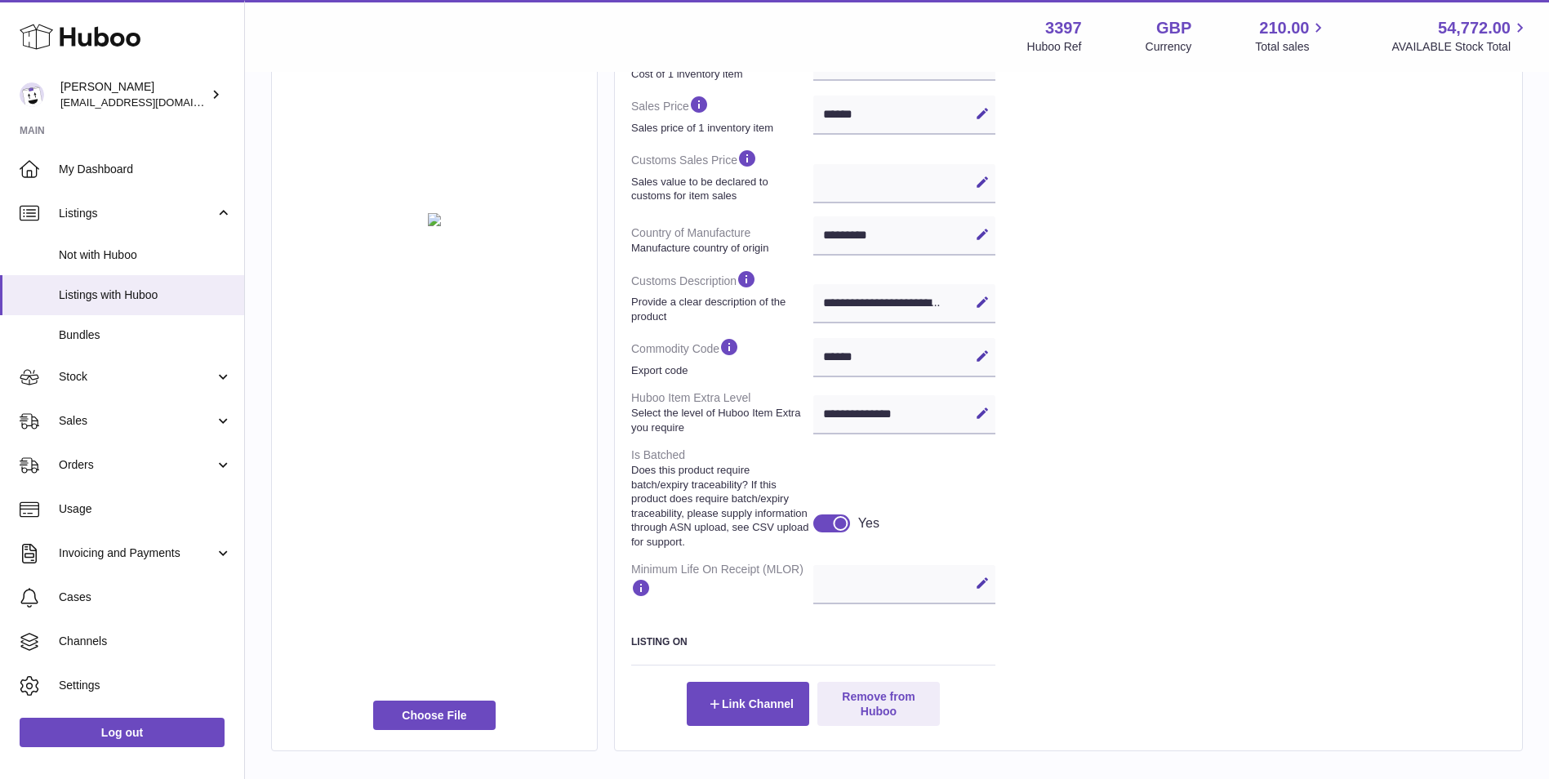
scroll to position [490, 0]
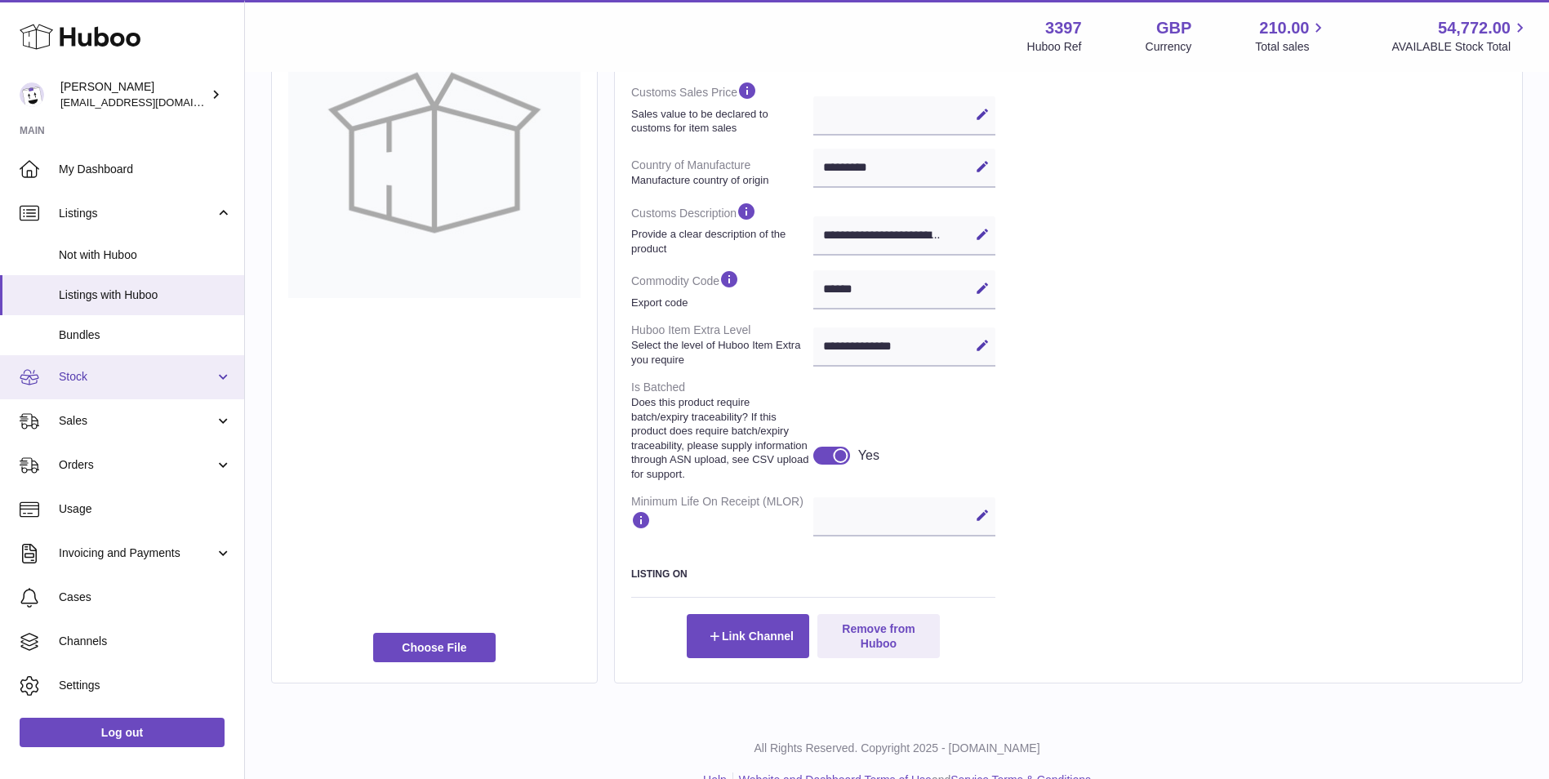
click at [109, 376] on span "Stock" at bounding box center [137, 377] width 156 height 16
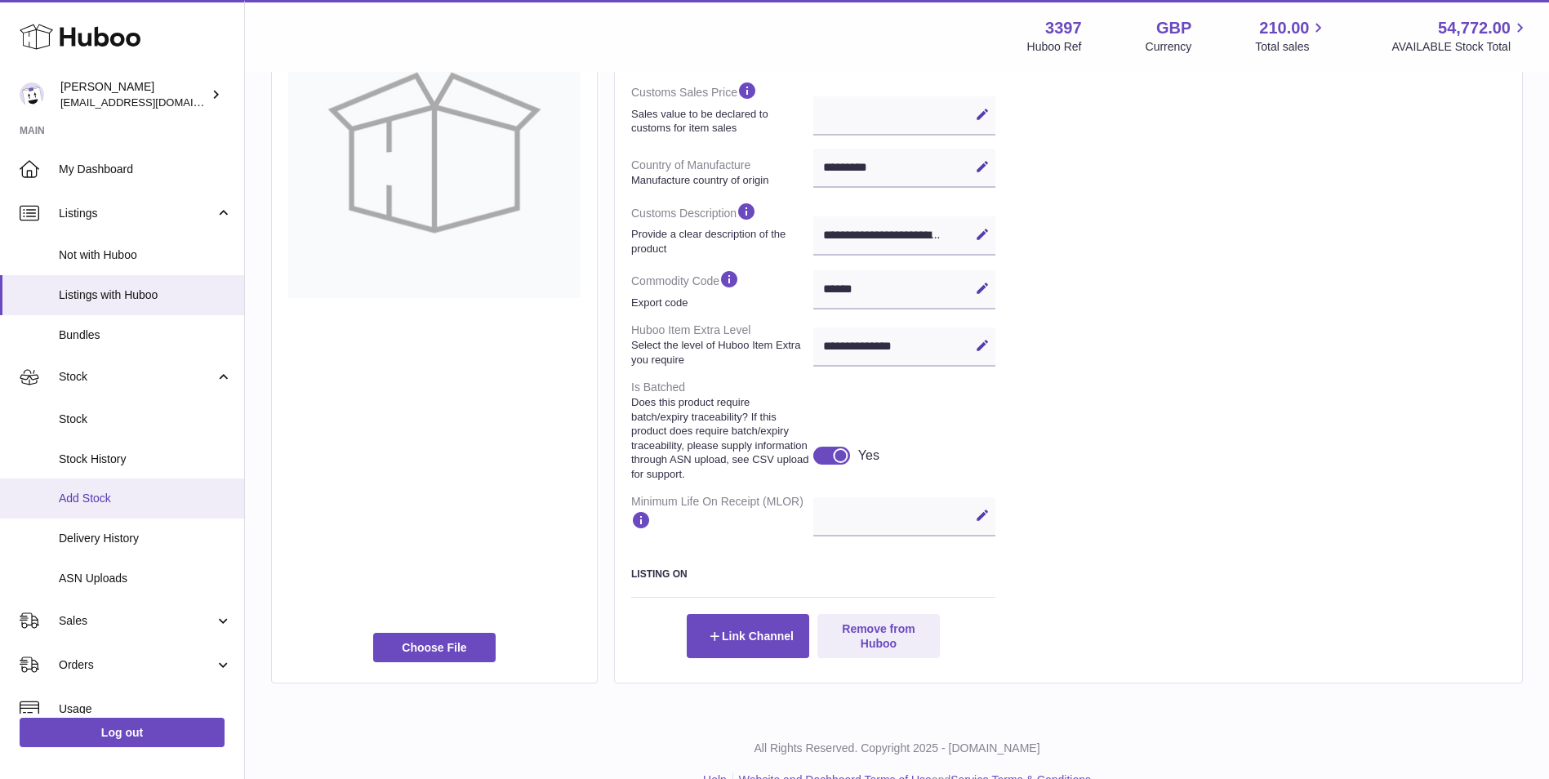
click at [100, 491] on span "Add Stock" at bounding box center [145, 499] width 173 height 16
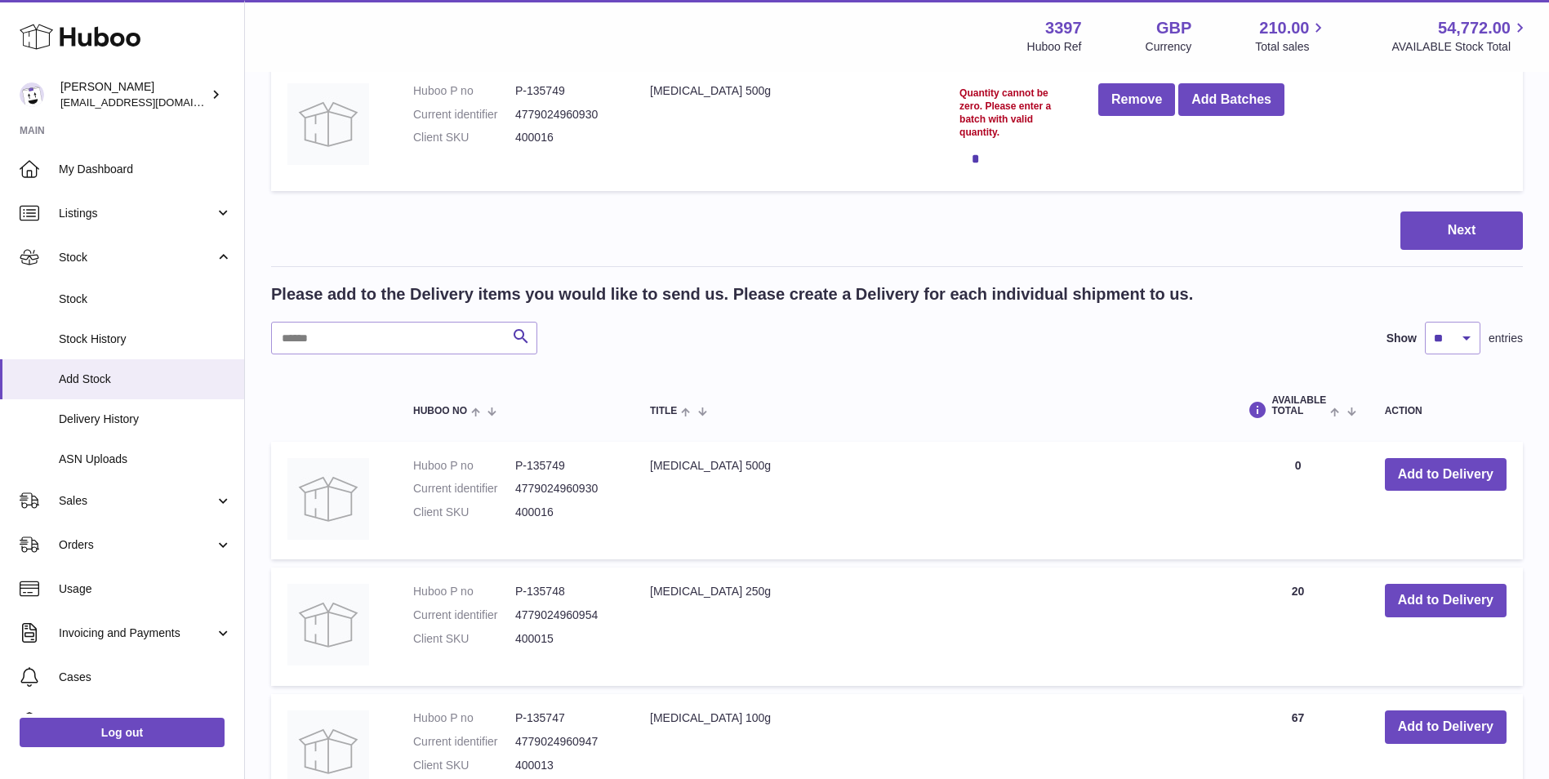
scroll to position [245, 0]
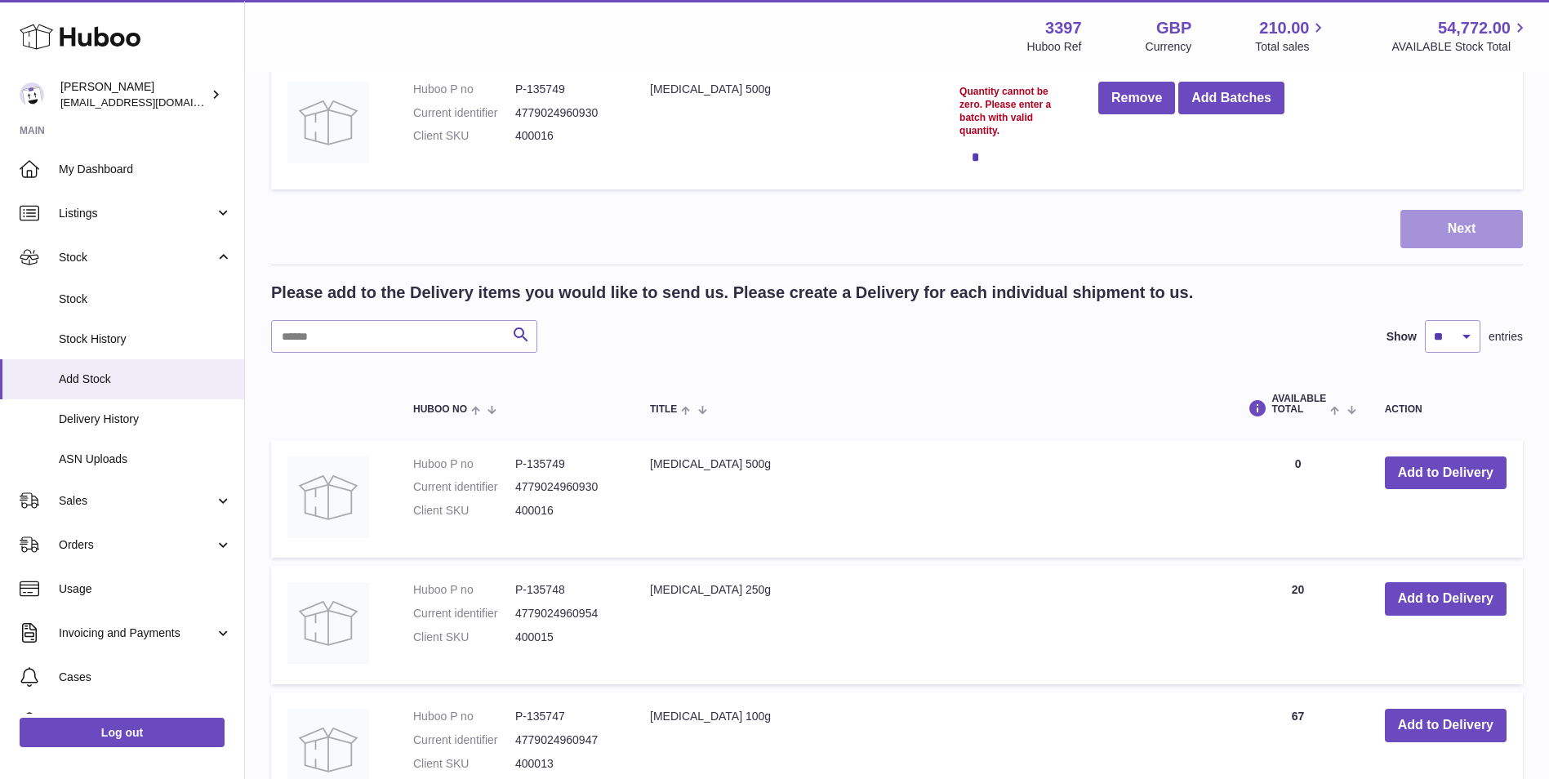
click at [1444, 222] on button "Next" at bounding box center [1461, 229] width 122 height 38
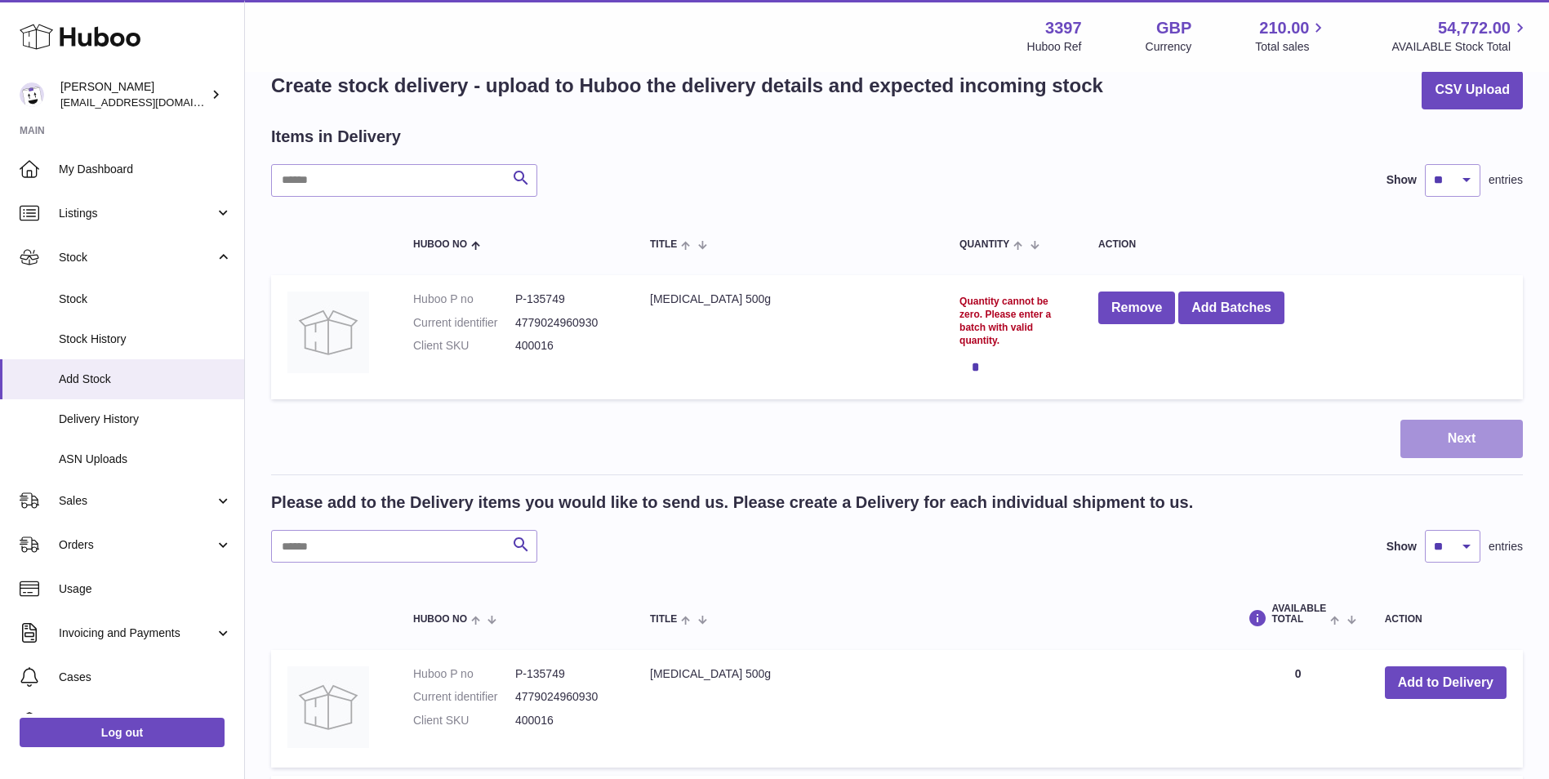
scroll to position [0, 0]
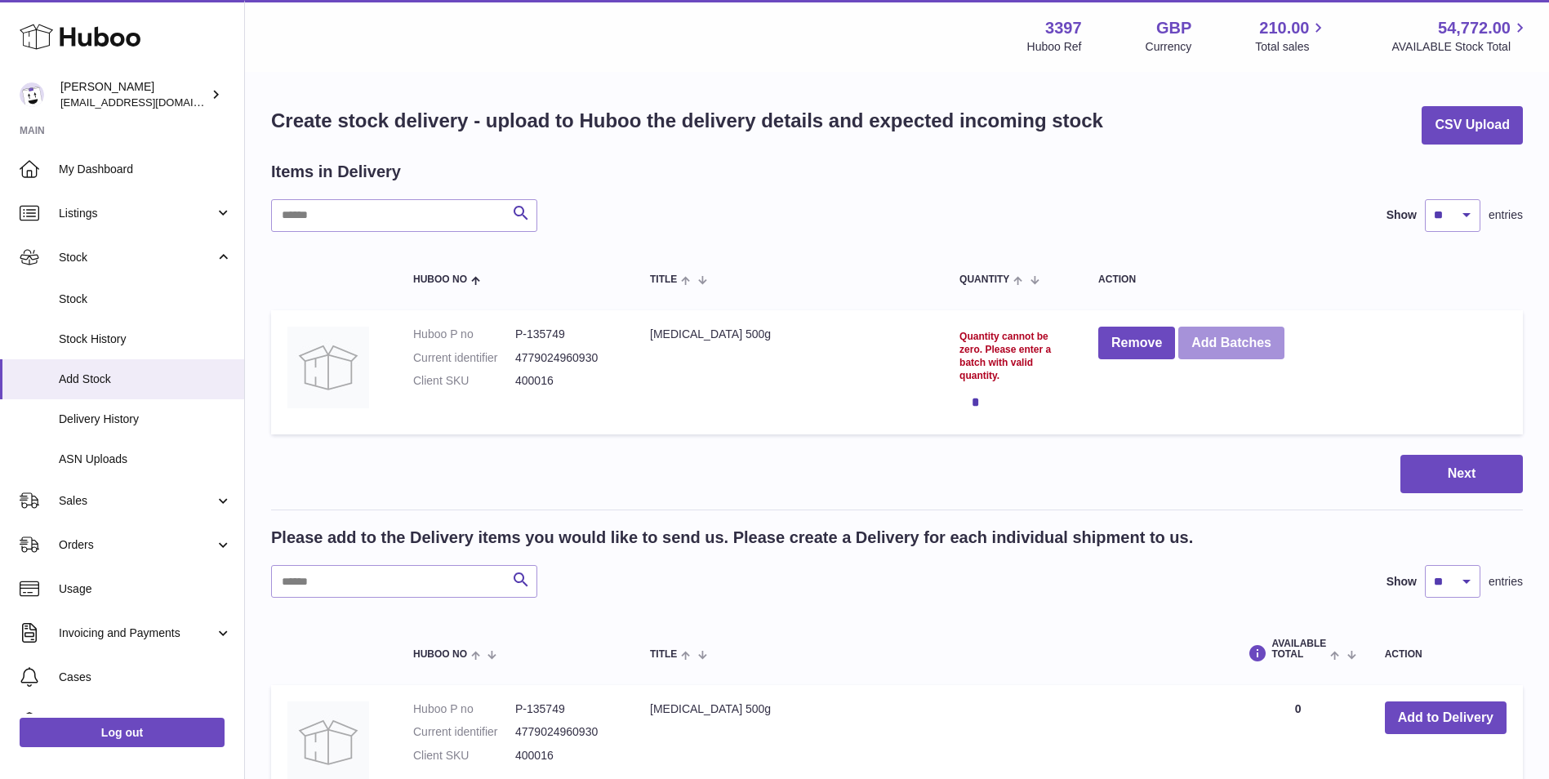
click at [1238, 349] on button "Add Batches" at bounding box center [1231, 343] width 106 height 33
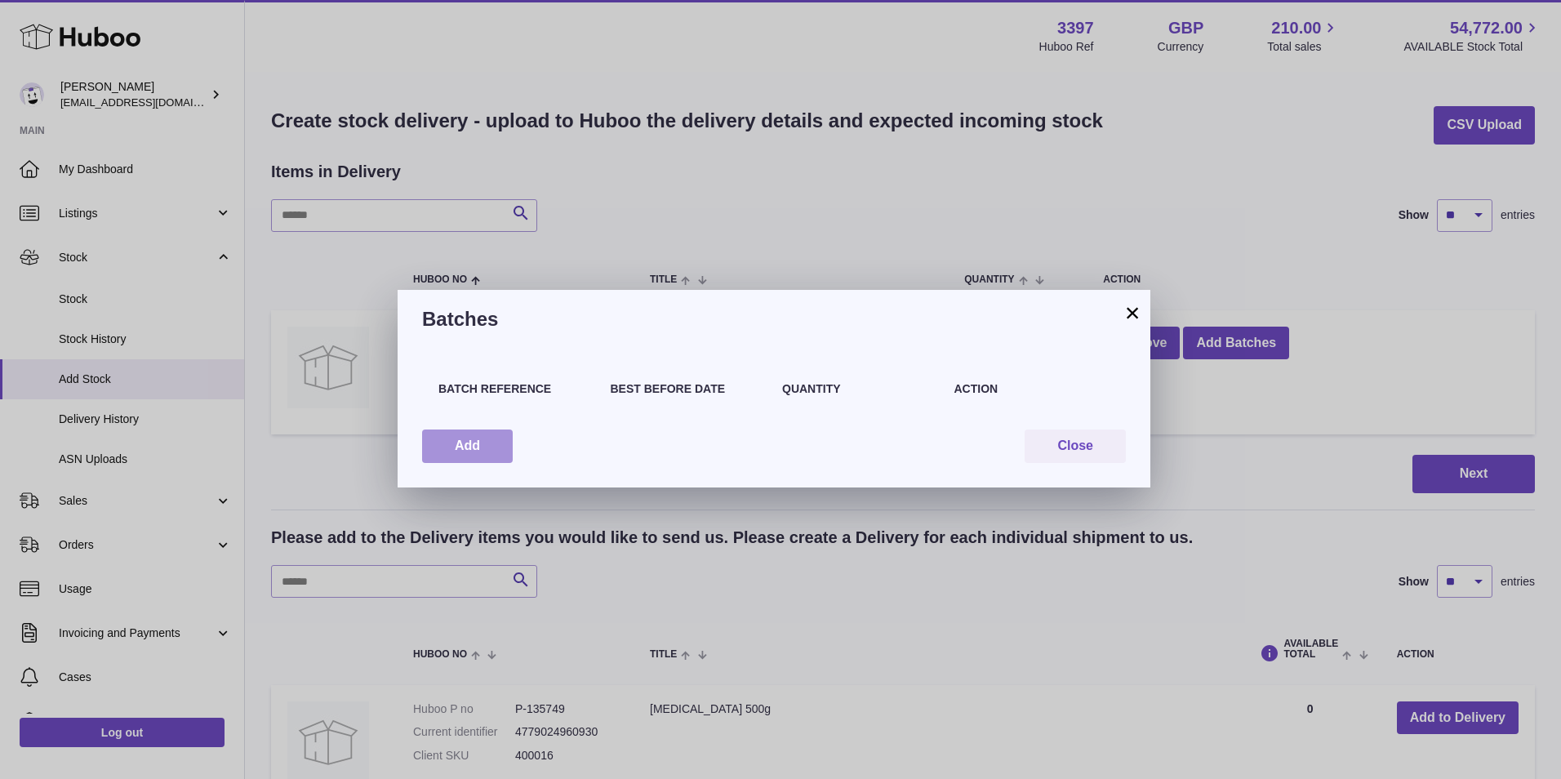
click at [486, 436] on button "Add" at bounding box center [467, 445] width 91 height 33
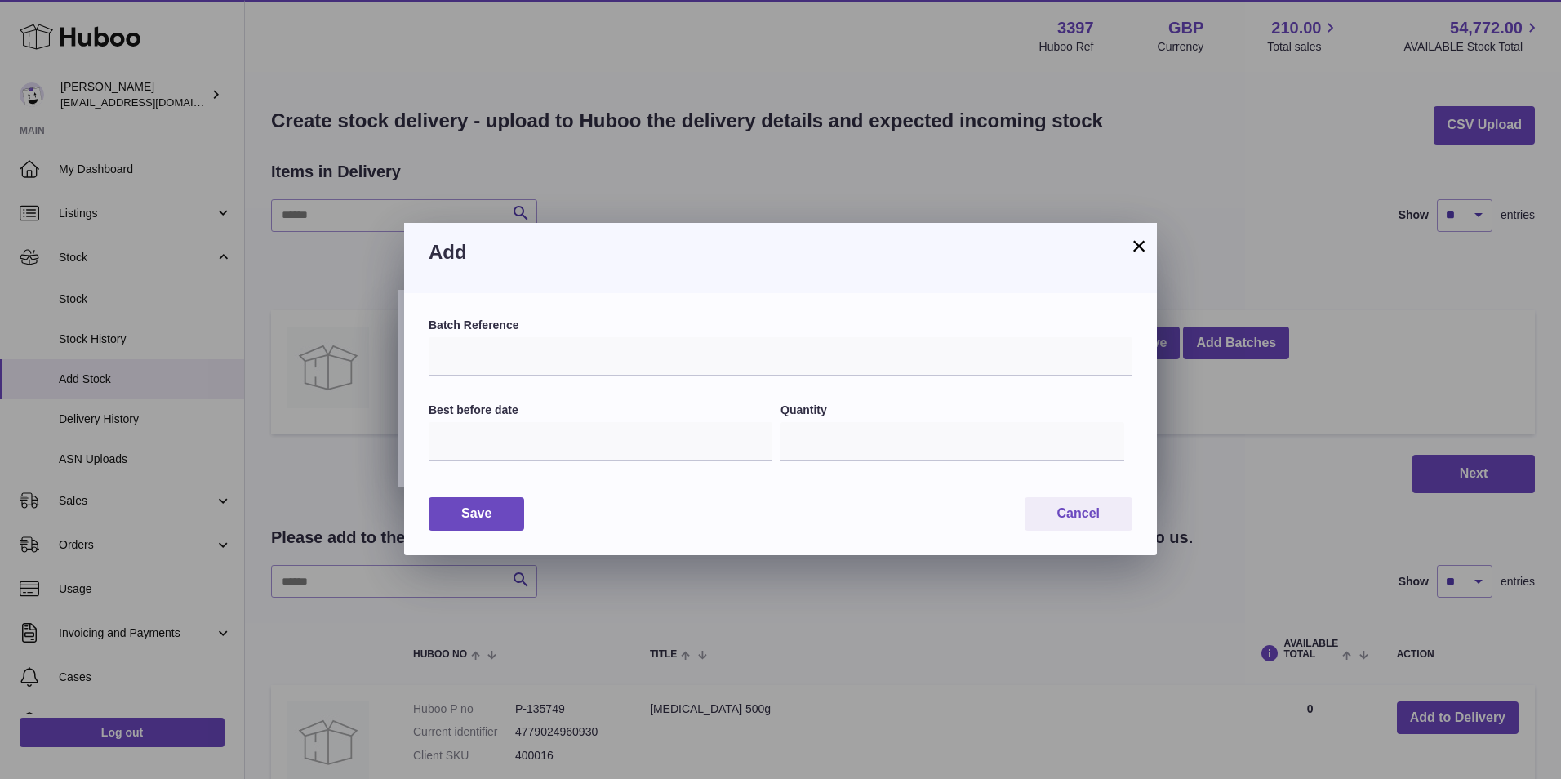
click at [1145, 244] on button "×" at bounding box center [1139, 246] width 20 height 20
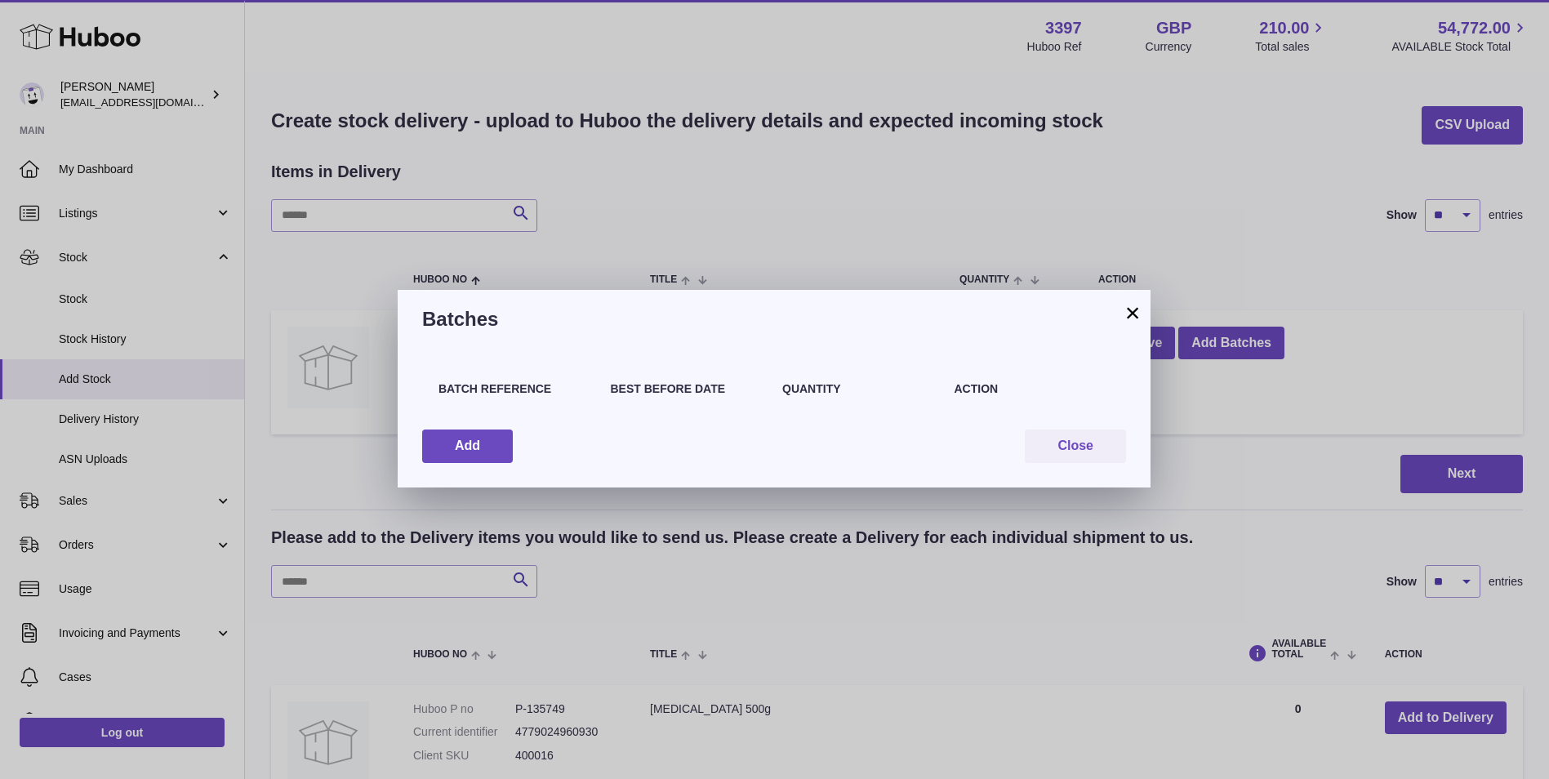
click at [1132, 308] on button "×" at bounding box center [1133, 313] width 20 height 20
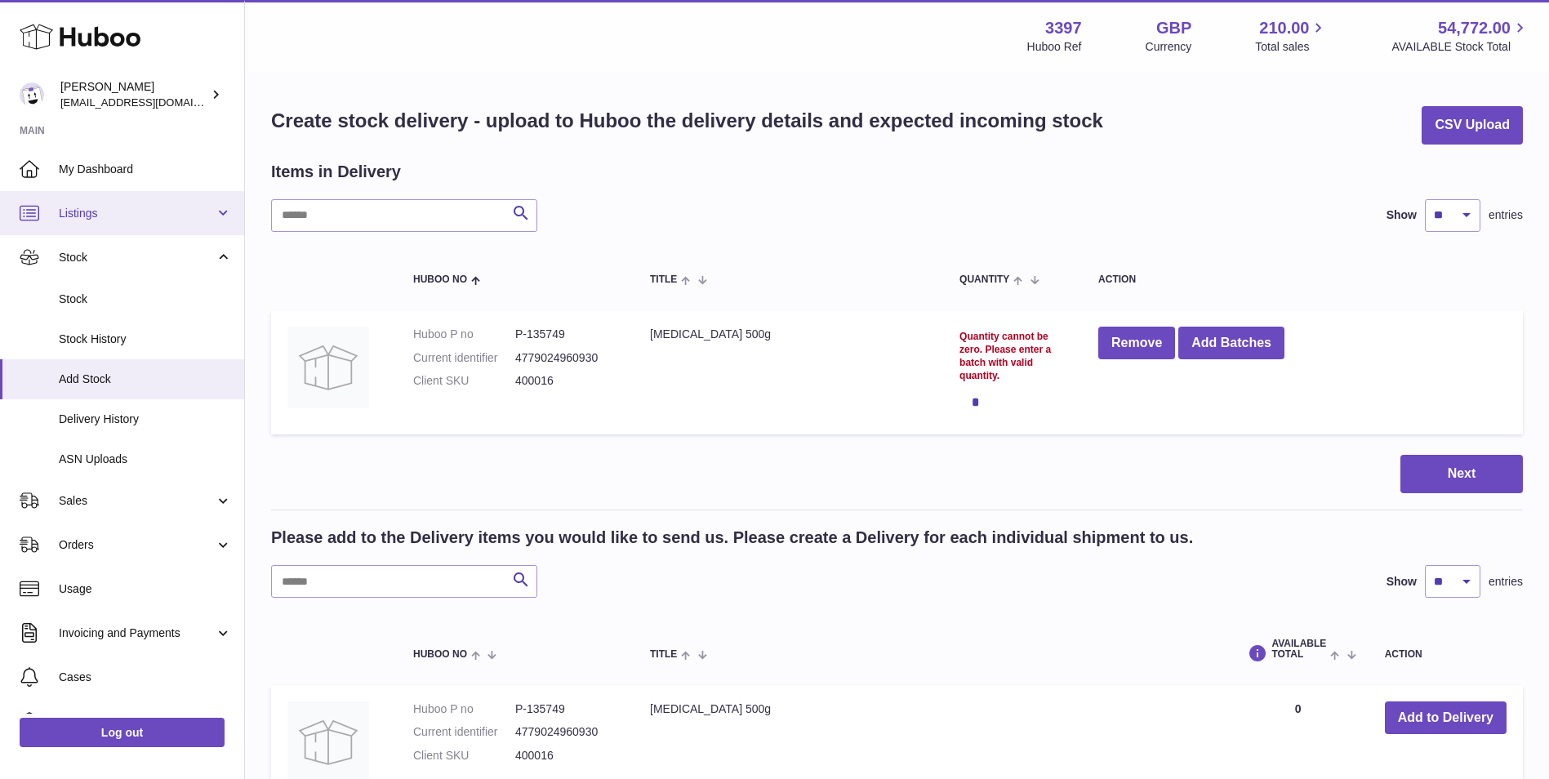
click at [155, 211] on span "Listings" at bounding box center [137, 214] width 156 height 16
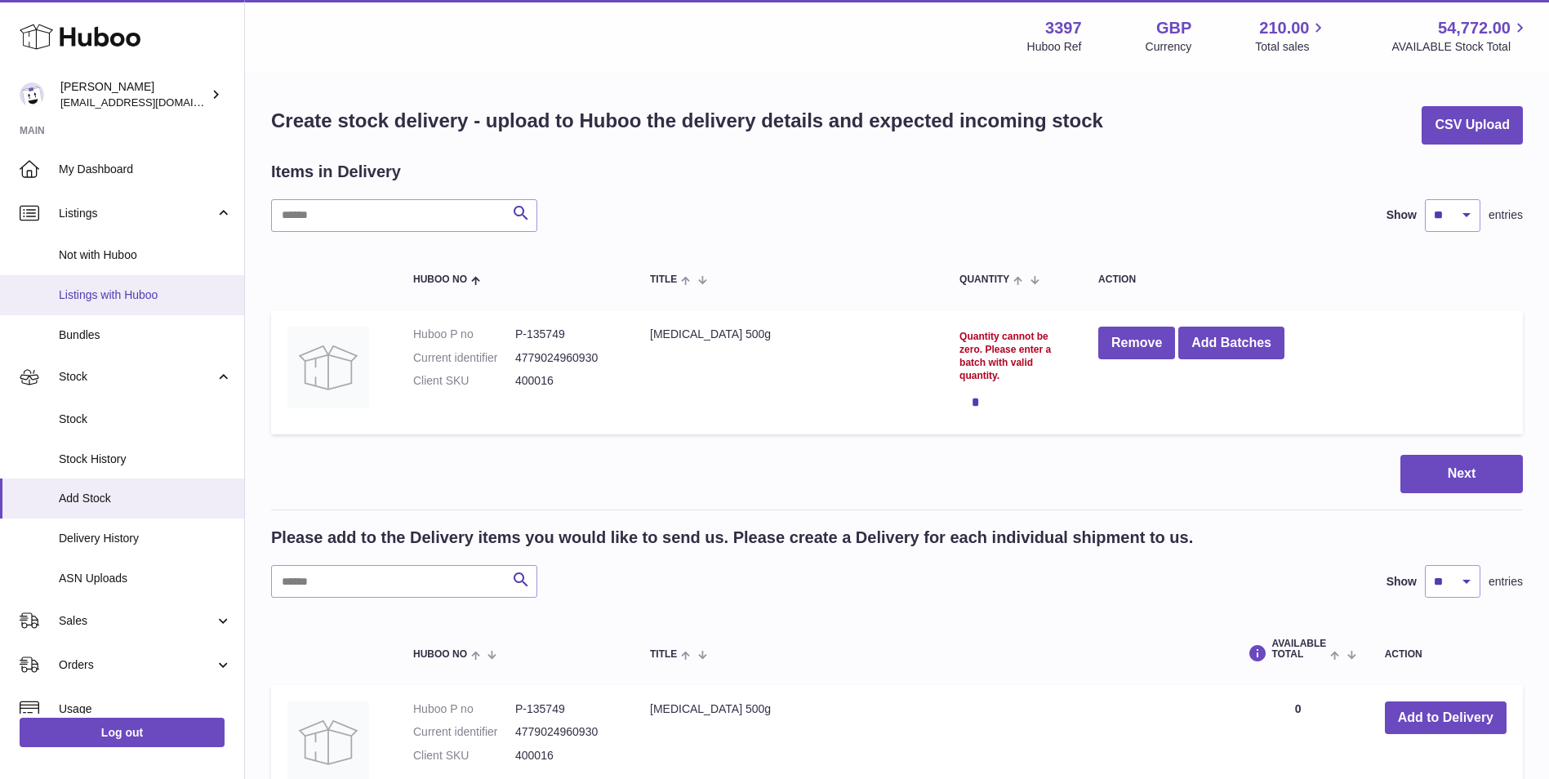
click at [122, 297] on span "Listings with Huboo" at bounding box center [145, 295] width 173 height 16
